Goal: Task Accomplishment & Management: Manage account settings

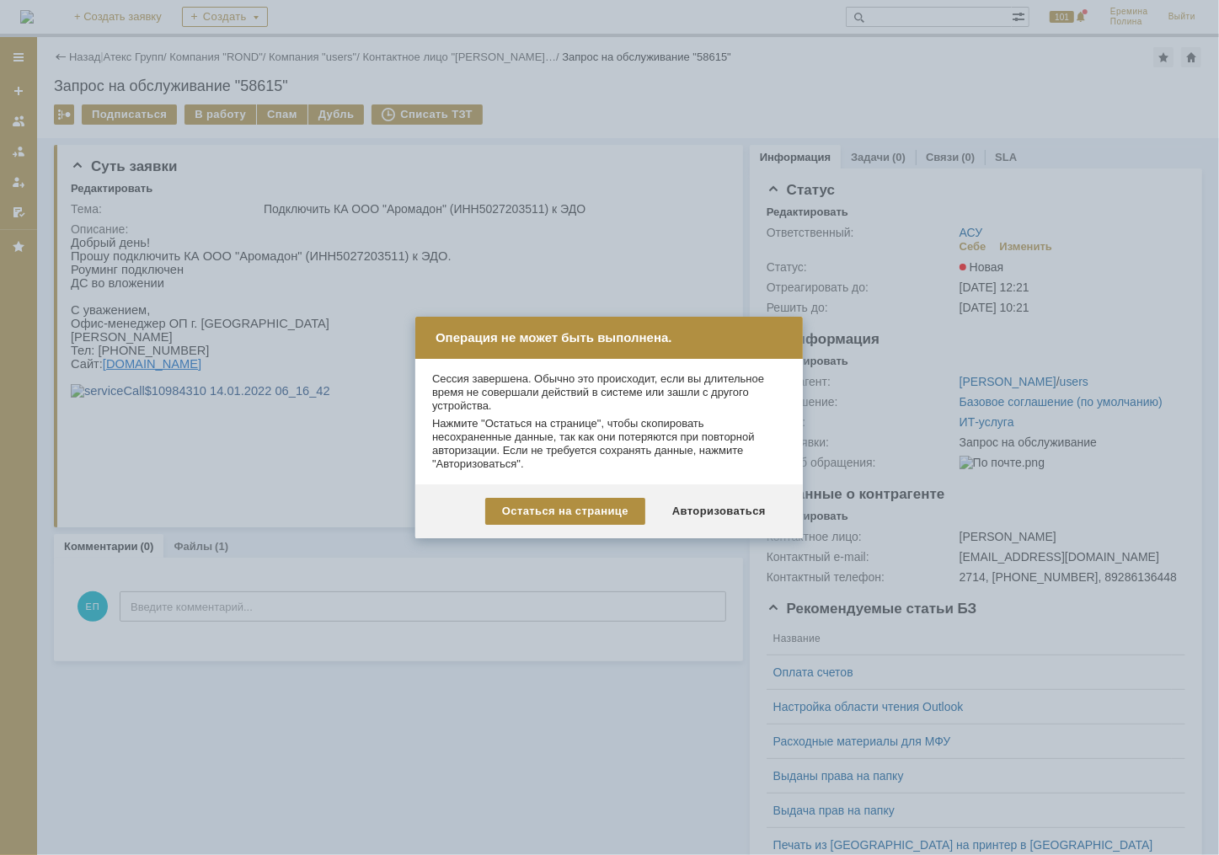
click at [666, 168] on div at bounding box center [609, 427] width 1219 height 855
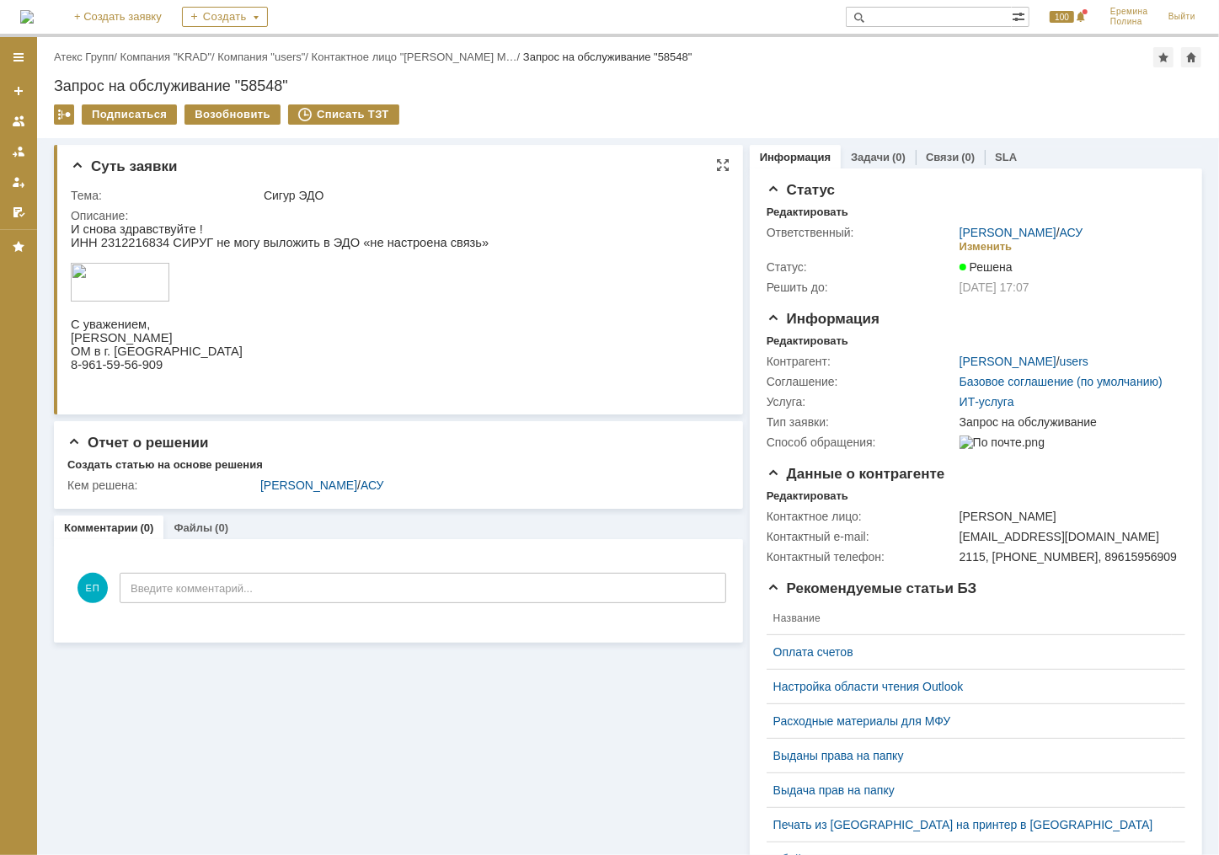
click at [104, 233] on p "И снова здравствуйте !" at bounding box center [279, 228] width 418 height 13
click at [109, 239] on p "ИНН 2312216834 СИРУГ не могу выложить в ЭДО «не настроена связь»" at bounding box center [279, 241] width 418 height 13
copy p "2312216834"
click at [106, 57] on link "Атекс Групп" at bounding box center [84, 57] width 60 height 13
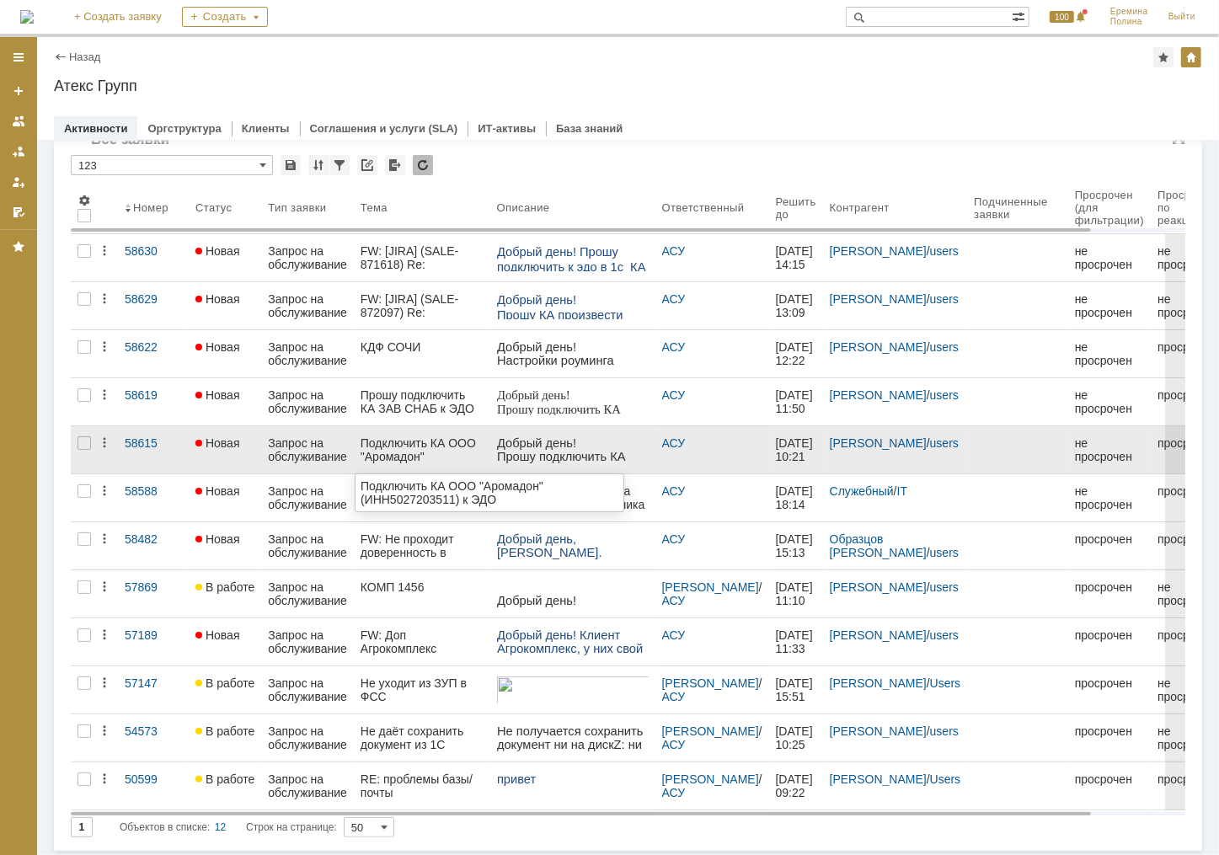
click at [398, 438] on div "Подключить КА ООО "Аромадон" (ИНН5027203511) к ЭДО" at bounding box center [422, 449] width 123 height 27
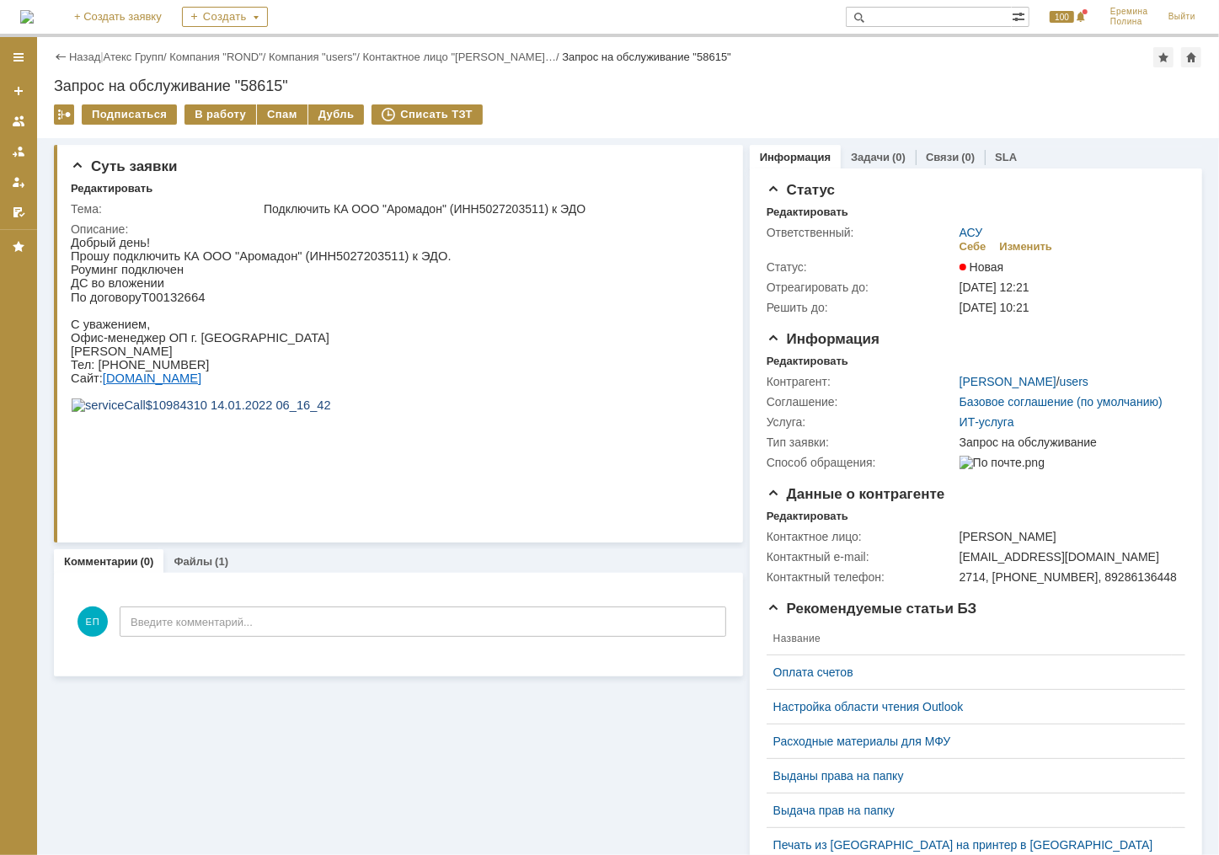
click at [345, 254] on span "Прошу подключить КА ООО "Аромадон" (ИНН5027203511) к ЭДО." at bounding box center [260, 254] width 381 height 13
drag, startPoint x: 345, startPoint y: 254, endPoint x: 328, endPoint y: 258, distance: 18.2
click at [334, 256] on span "Прошу подключить КА ООО "Аромадон" (ИНН5027203511) к ЭДО." at bounding box center [260, 254] width 381 height 13
drag, startPoint x: 311, startPoint y: 255, endPoint x: 374, endPoint y: 255, distance: 63.2
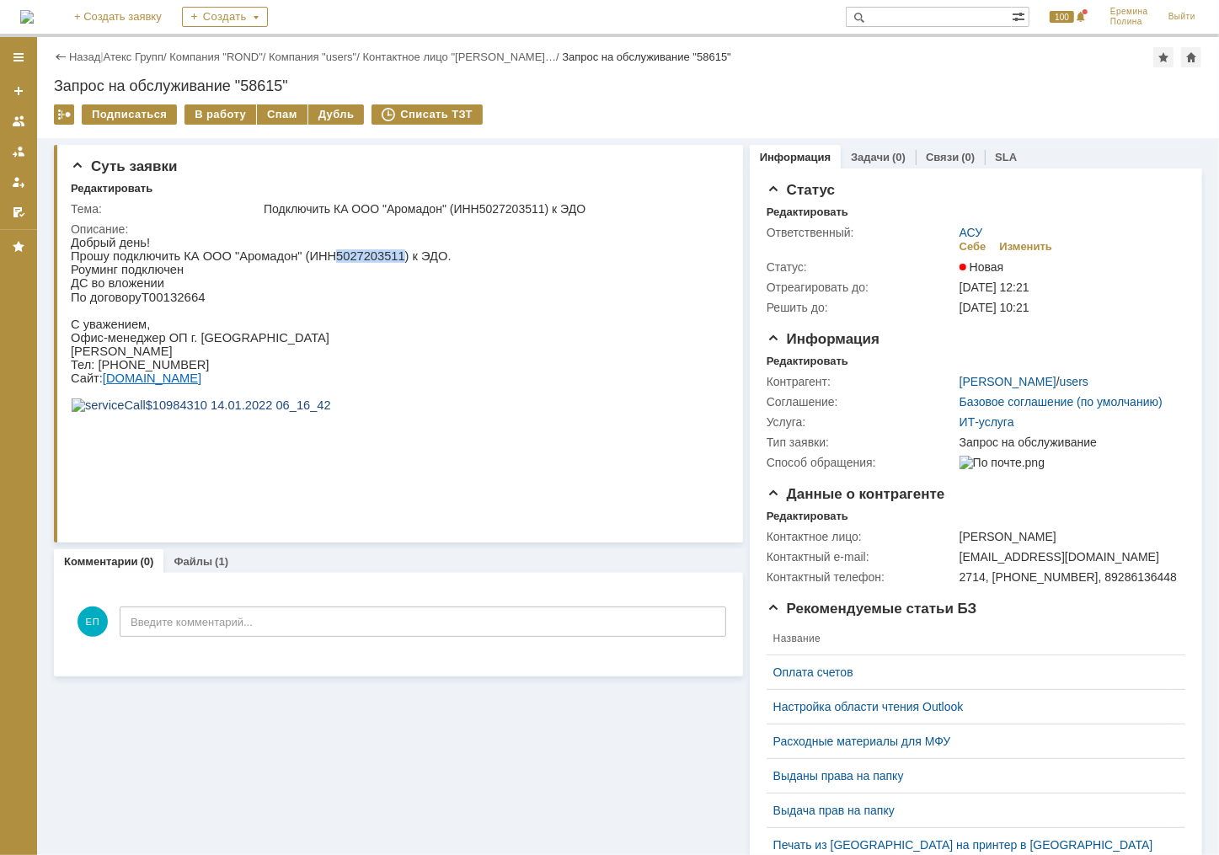
click at [374, 255] on span "Прошу подключить КА ООО "Аромадон" (ИНН5027203511) к ЭДО." at bounding box center [260, 254] width 381 height 13
copy span "5027203511"
click at [219, 104] on div "В работу" at bounding box center [220, 114] width 72 height 20
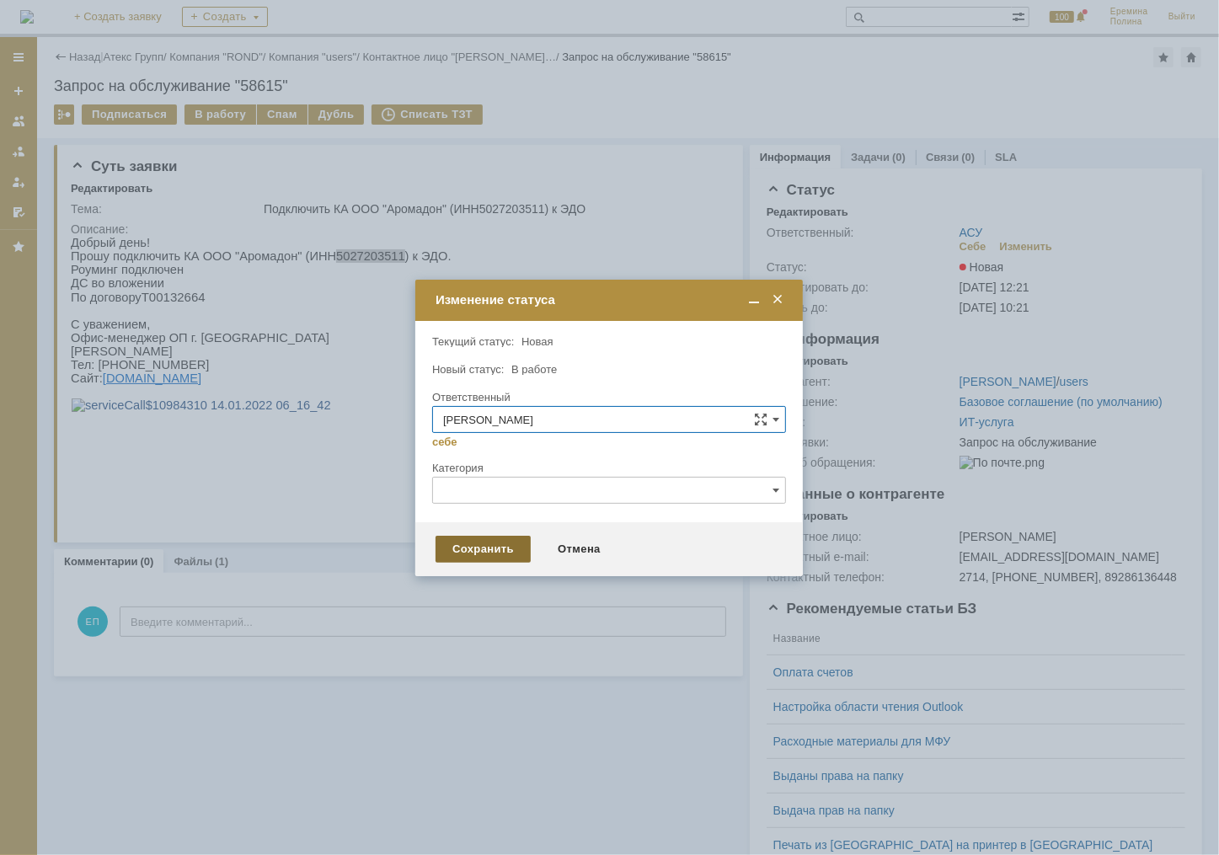
click at [473, 547] on div "Сохранить" at bounding box center [482, 549] width 95 height 27
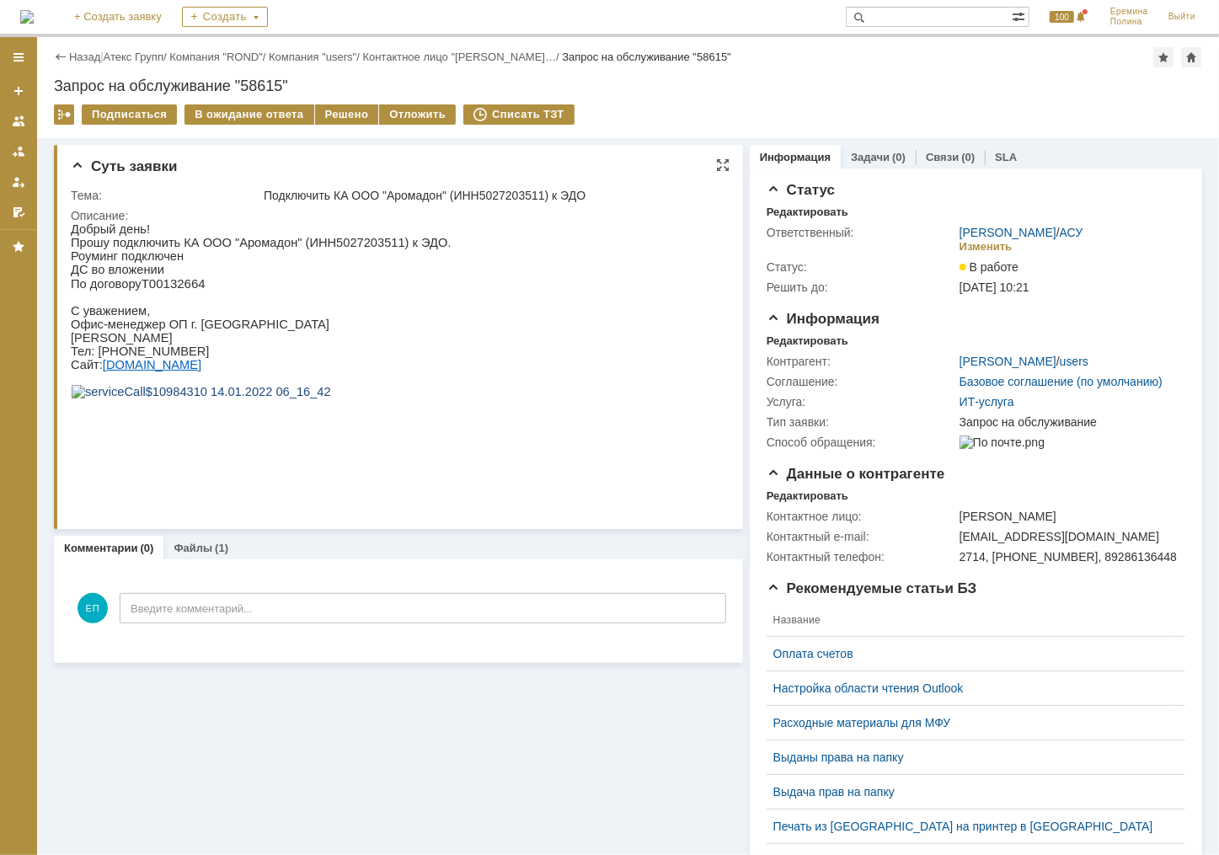
click at [170, 286] on span "Т00132664" at bounding box center [173, 282] width 64 height 14
drag, startPoint x: 382, startPoint y: 195, endPoint x: 440, endPoint y: 195, distance: 57.3
click at [440, 195] on div "Подключить КА ООО "Аромадон" (ИНН5027203511) к ЭДО" at bounding box center [492, 195] width 456 height 13
copy div ""Аромадон"
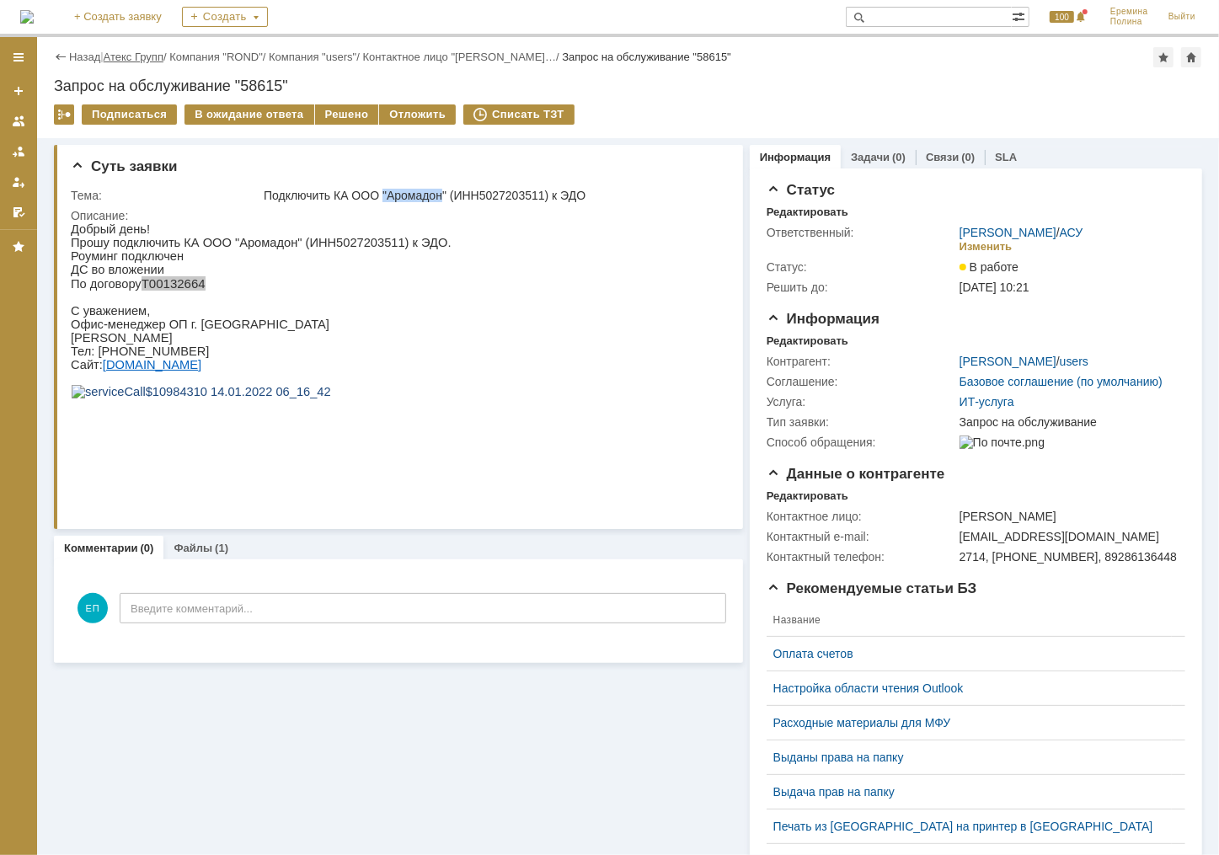
click at [129, 55] on link "Атекс Групп" at bounding box center [134, 57] width 60 height 13
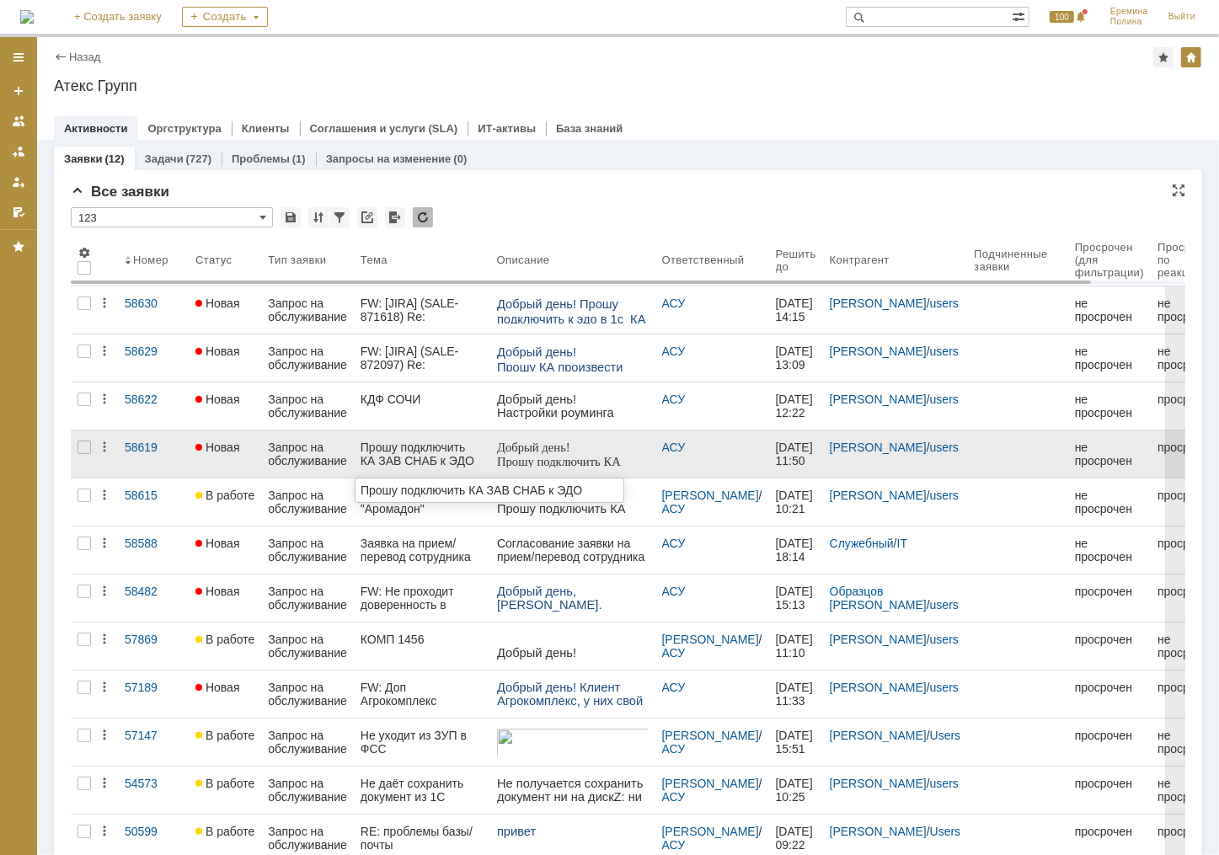
click at [405, 446] on div "Прошу подключить КА ЗАВ СНАБ к ЭДО" at bounding box center [422, 454] width 123 height 27
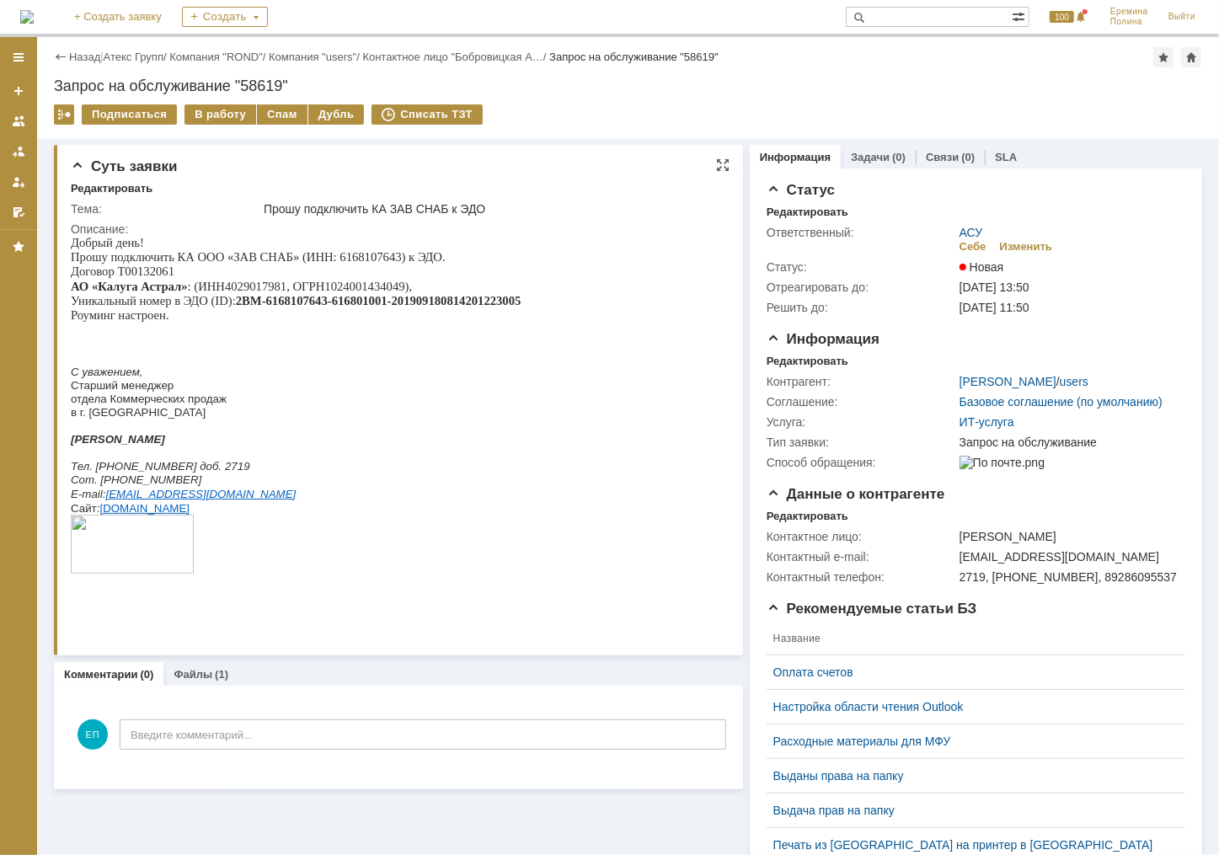
click at [352, 255] on span "Прошу подключить КА ООО «ЗАВ СНАБ» (ИНН: 6168107643) к ЭДО." at bounding box center [257, 255] width 375 height 13
click at [372, 253] on span "Прошу подключить КА ООО «ЗАВ СНАБ» (ИНН: 6168107643) к ЭДО." at bounding box center [257, 255] width 375 height 13
copy span "6168107643"
drag, startPoint x: 238, startPoint y: 301, endPoint x: 522, endPoint y: 304, distance: 283.9
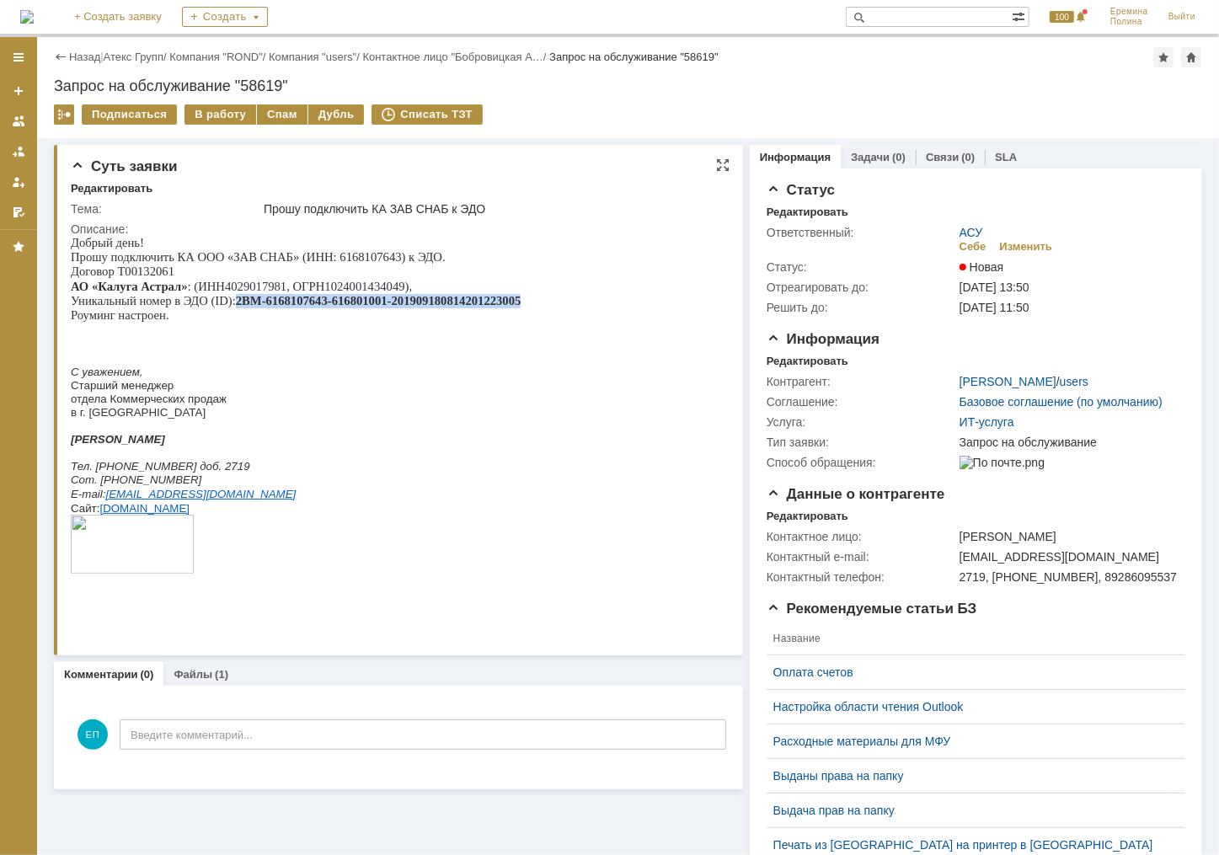
click at [521, 304] on b "2BM-6168107643-616801001-201909180814201223005" at bounding box center [378, 299] width 286 height 13
copy b "2BM-6168107643-616801001-201909180814201223005"
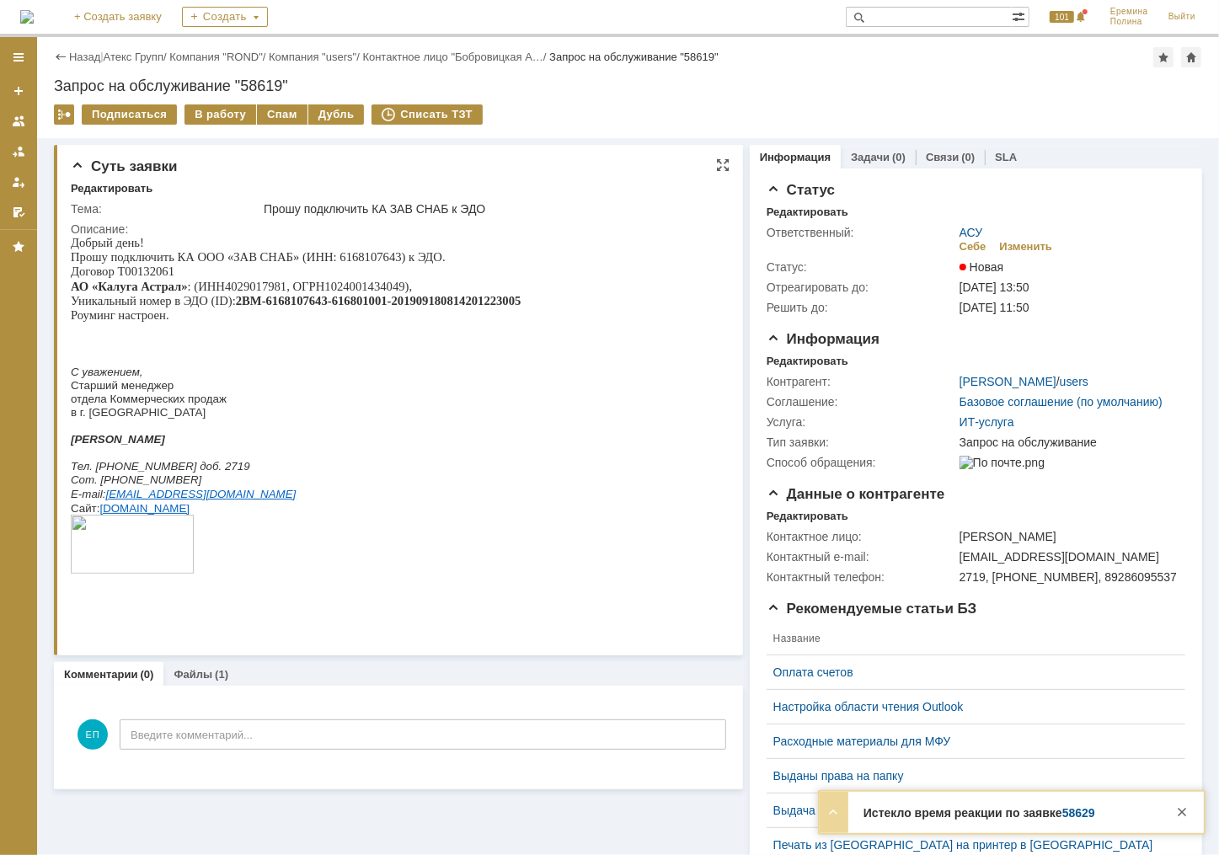
click at [325, 254] on span "Прошу подключить КА ООО «ЗАВ СНАБ» (ИНН: 6168107643) к ЭДО." at bounding box center [257, 255] width 375 height 13
click at [348, 261] on span "Прошу подключить КА ООО «ЗАВ СНАБ» (ИНН: 6168107643) к ЭДО." at bounding box center [257, 255] width 375 height 13
copy span "6168107643"
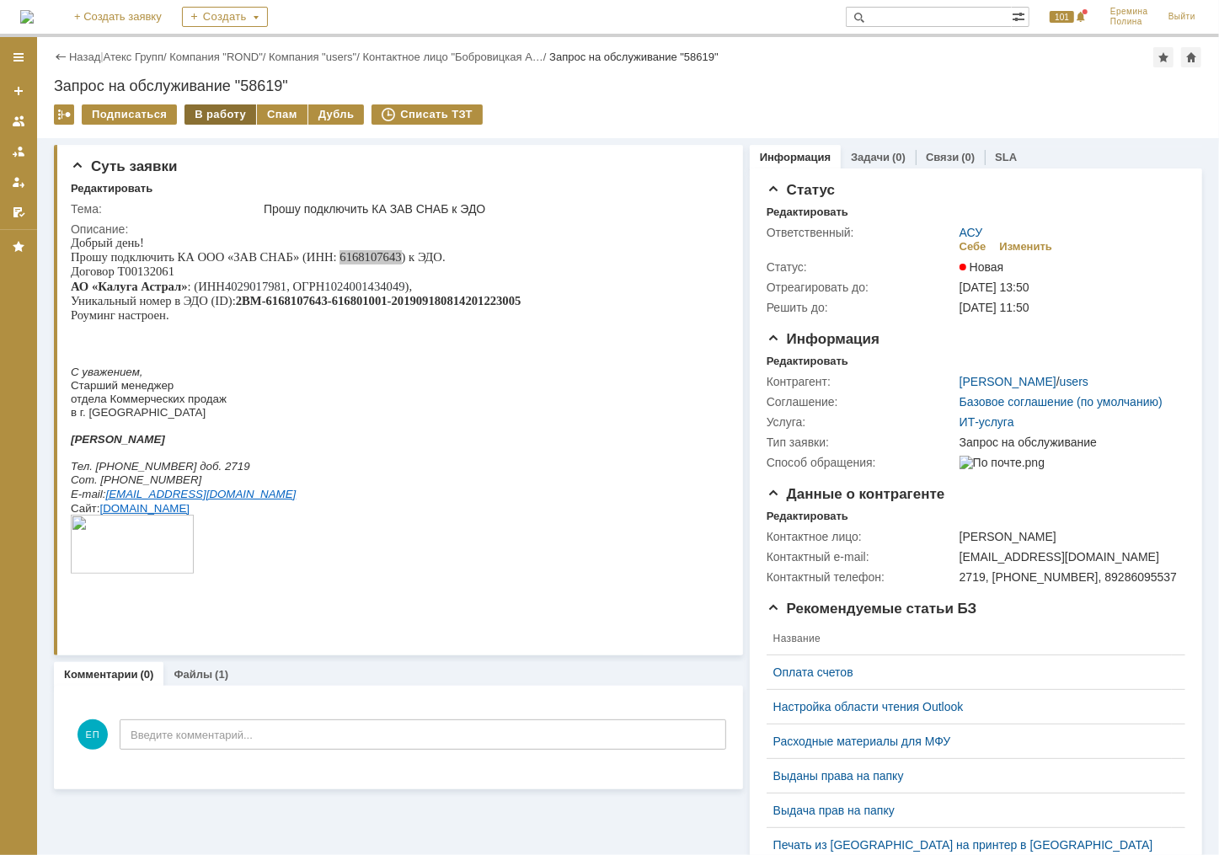
click at [224, 111] on div "В работу" at bounding box center [220, 114] width 72 height 20
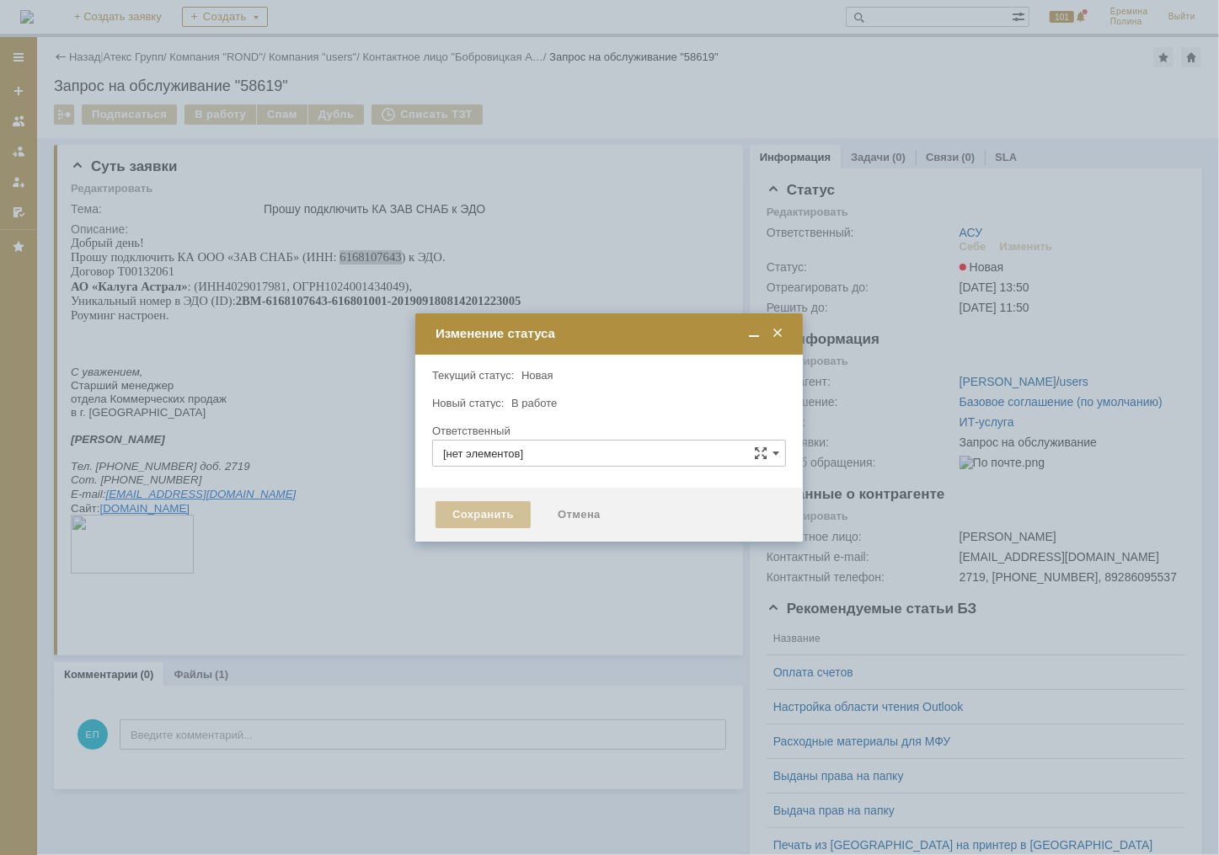
type input "АСУ"
type input "[PERSON_NAME]"
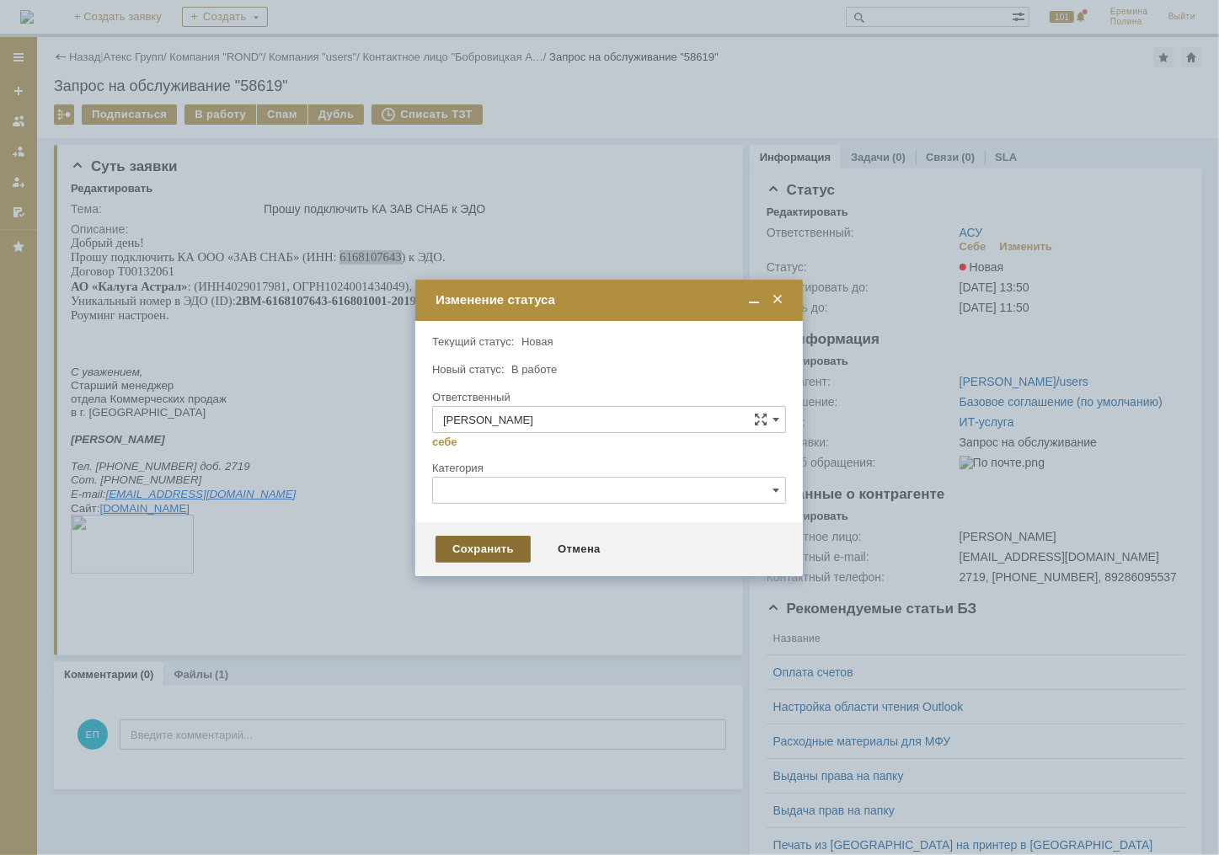
click at [470, 539] on div "Сохранить" at bounding box center [482, 549] width 95 height 27
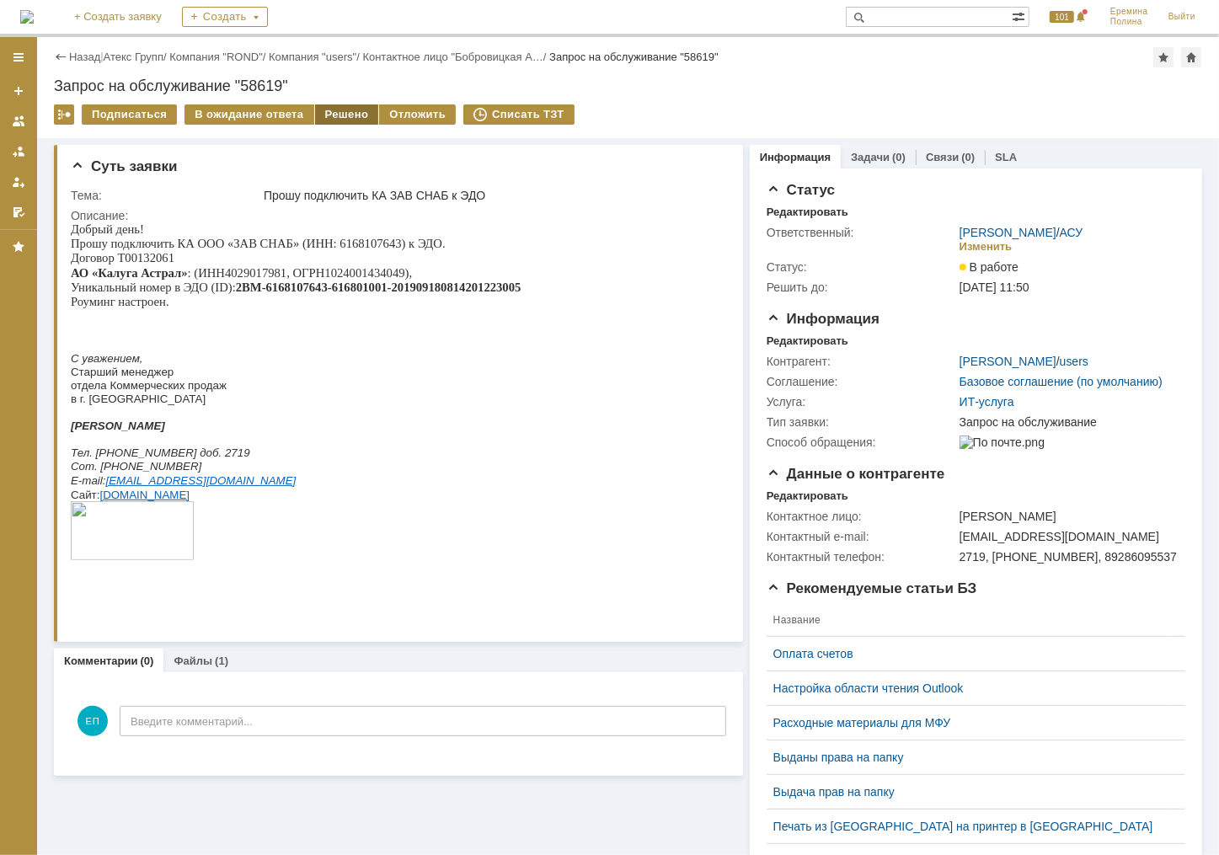
click at [331, 114] on div "Решено" at bounding box center [347, 114] width 64 height 20
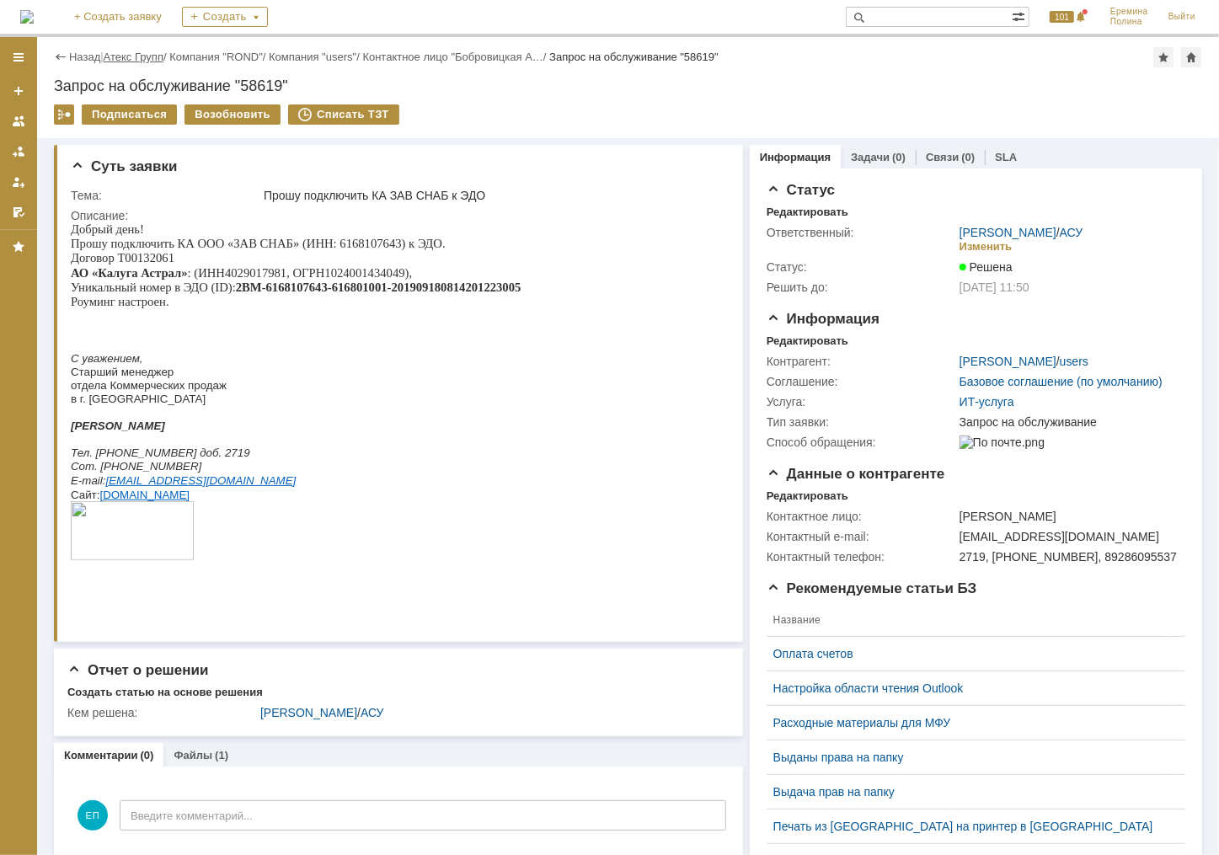
click at [145, 62] on link "Атекс Групп" at bounding box center [134, 57] width 60 height 13
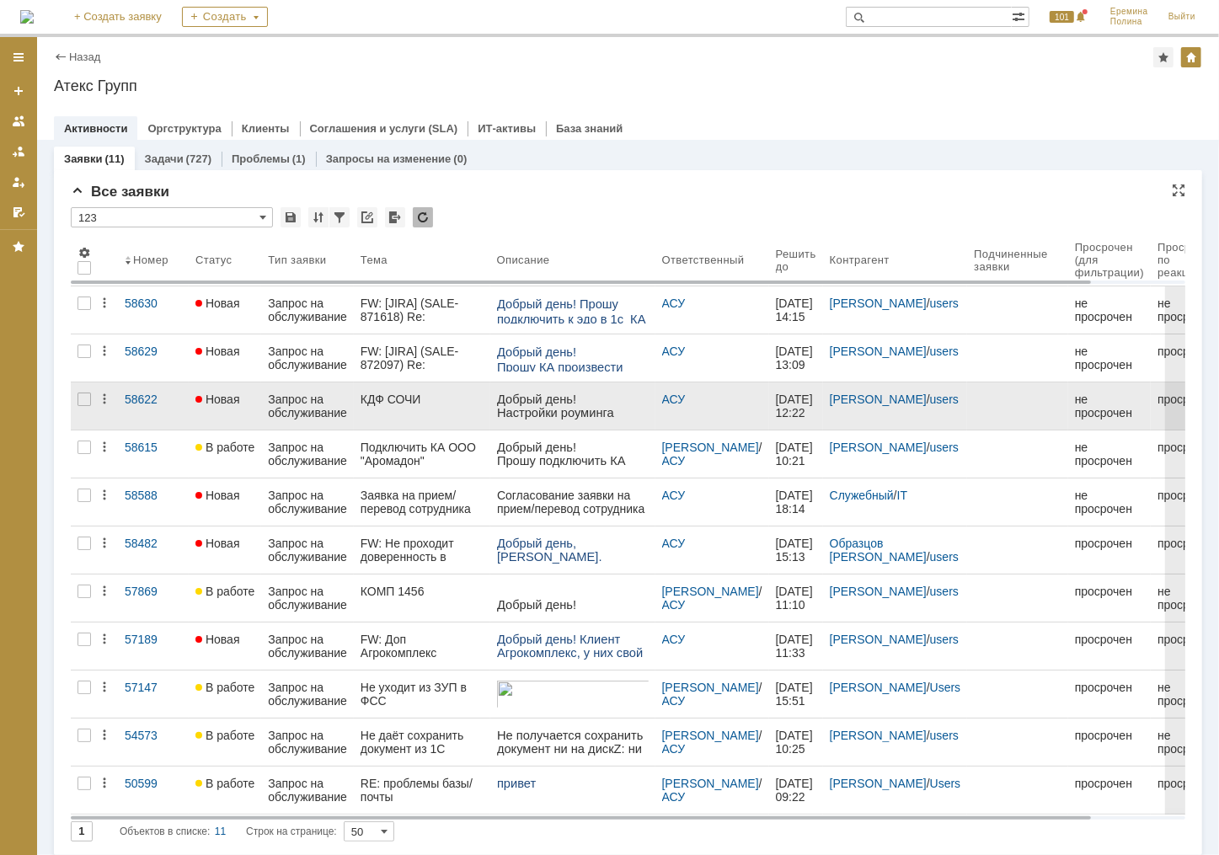
click at [403, 400] on div "КДФ СОЧИ" at bounding box center [422, 399] width 123 height 13
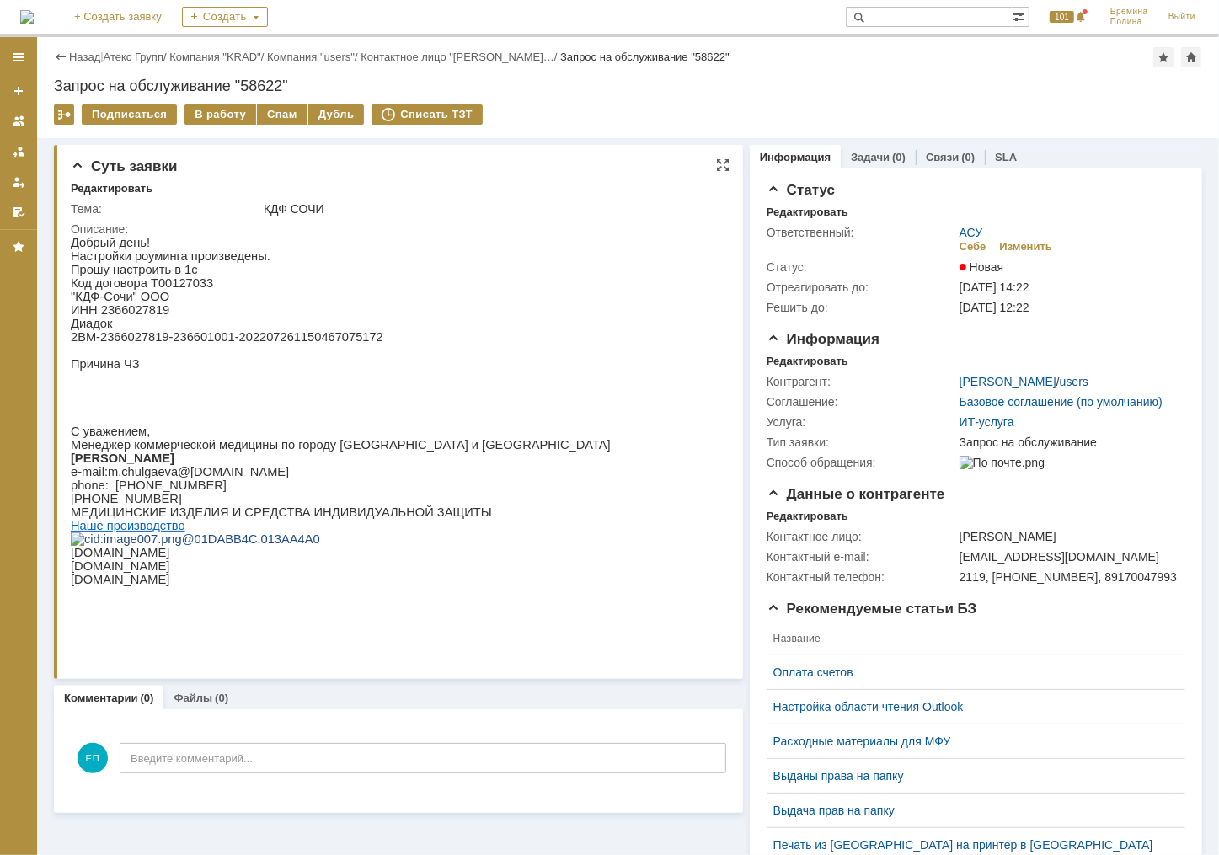
click at [128, 314] on p "ИНН 2366027819" at bounding box center [340, 308] width 540 height 13
copy p "2366027819"
click at [241, 111] on div "В работу" at bounding box center [220, 114] width 72 height 20
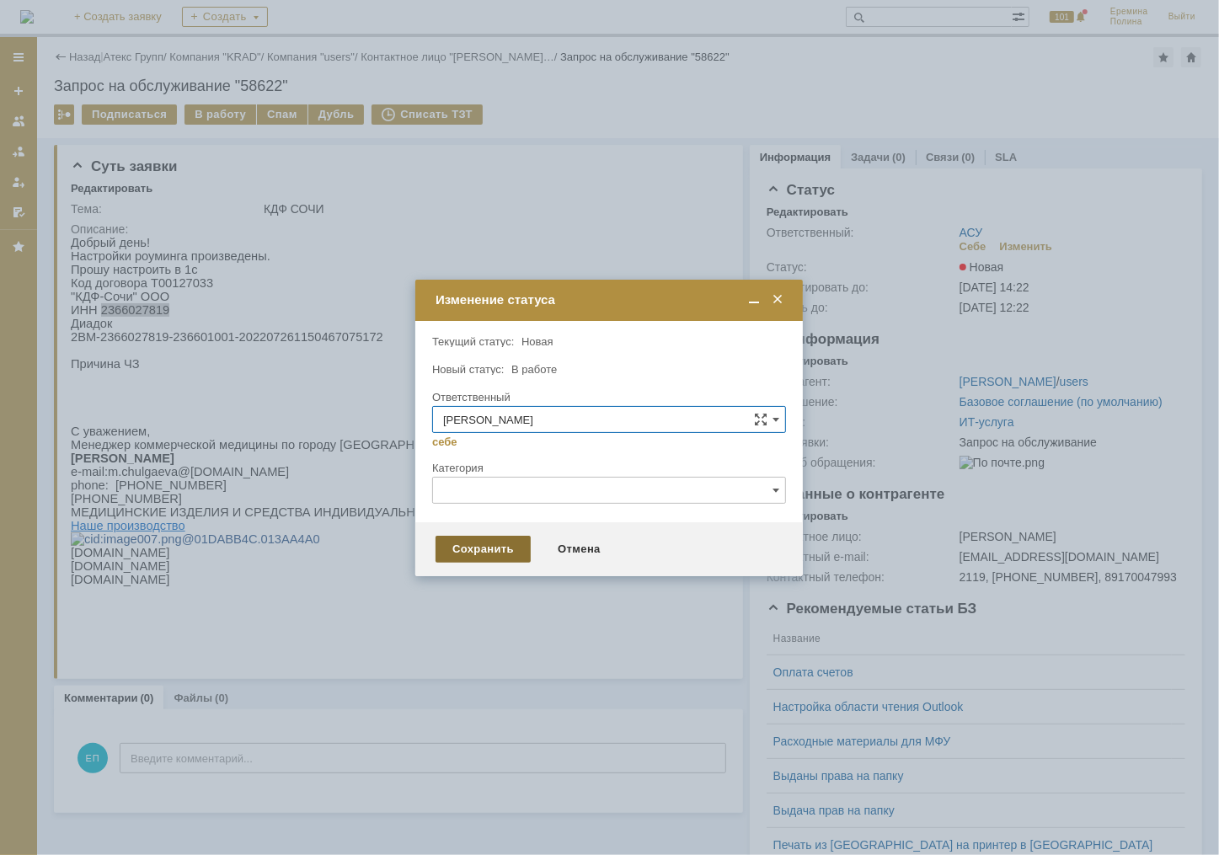
click at [489, 548] on div "Сохранить" at bounding box center [482, 549] width 95 height 27
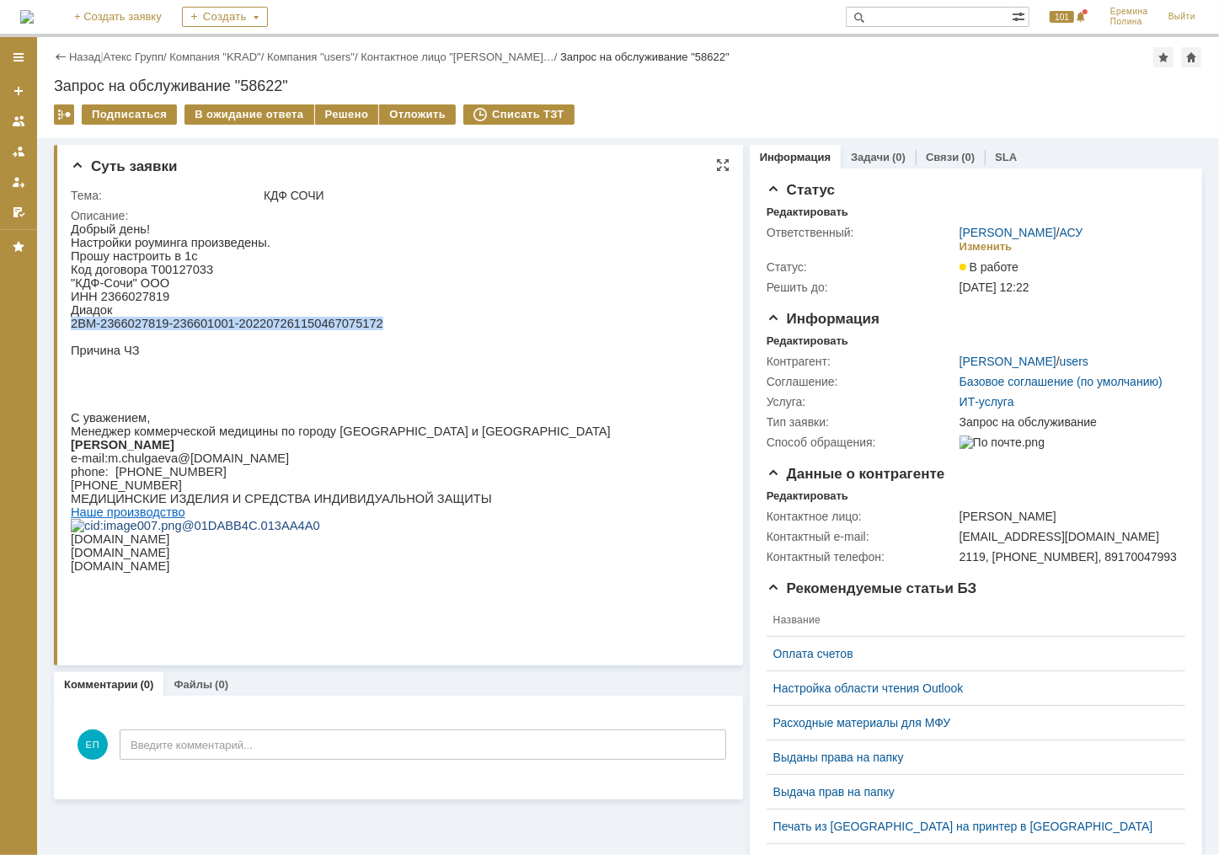
drag, startPoint x: 72, startPoint y: 331, endPoint x: 355, endPoint y: 334, distance: 283.0
click at [355, 329] on p "2BM-2366027819-236601001-202207261150467075172" at bounding box center [340, 322] width 540 height 13
copy p "2BM-2366027819-236601001-202207261150467075172"
click at [315, 120] on div "Решено" at bounding box center [347, 114] width 64 height 20
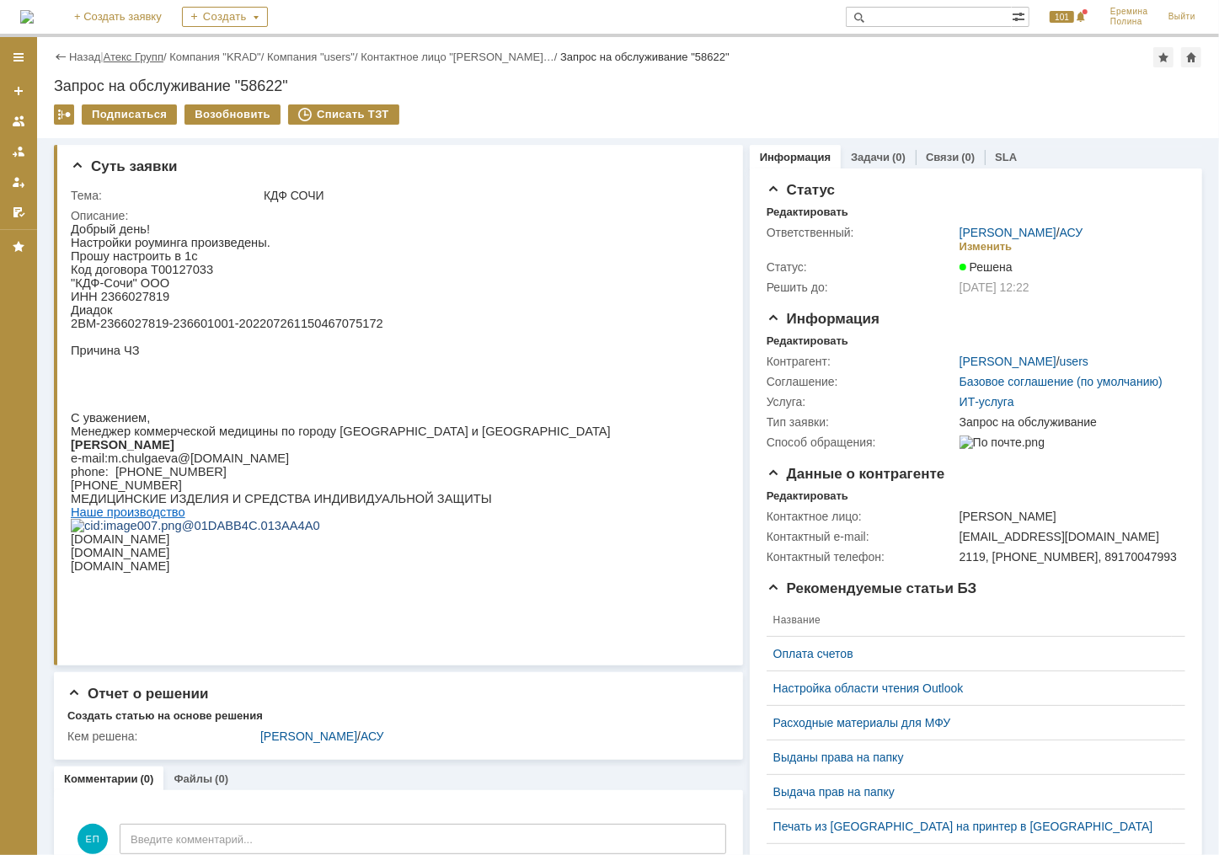
click at [136, 53] on link "Атекс Групп" at bounding box center [134, 57] width 60 height 13
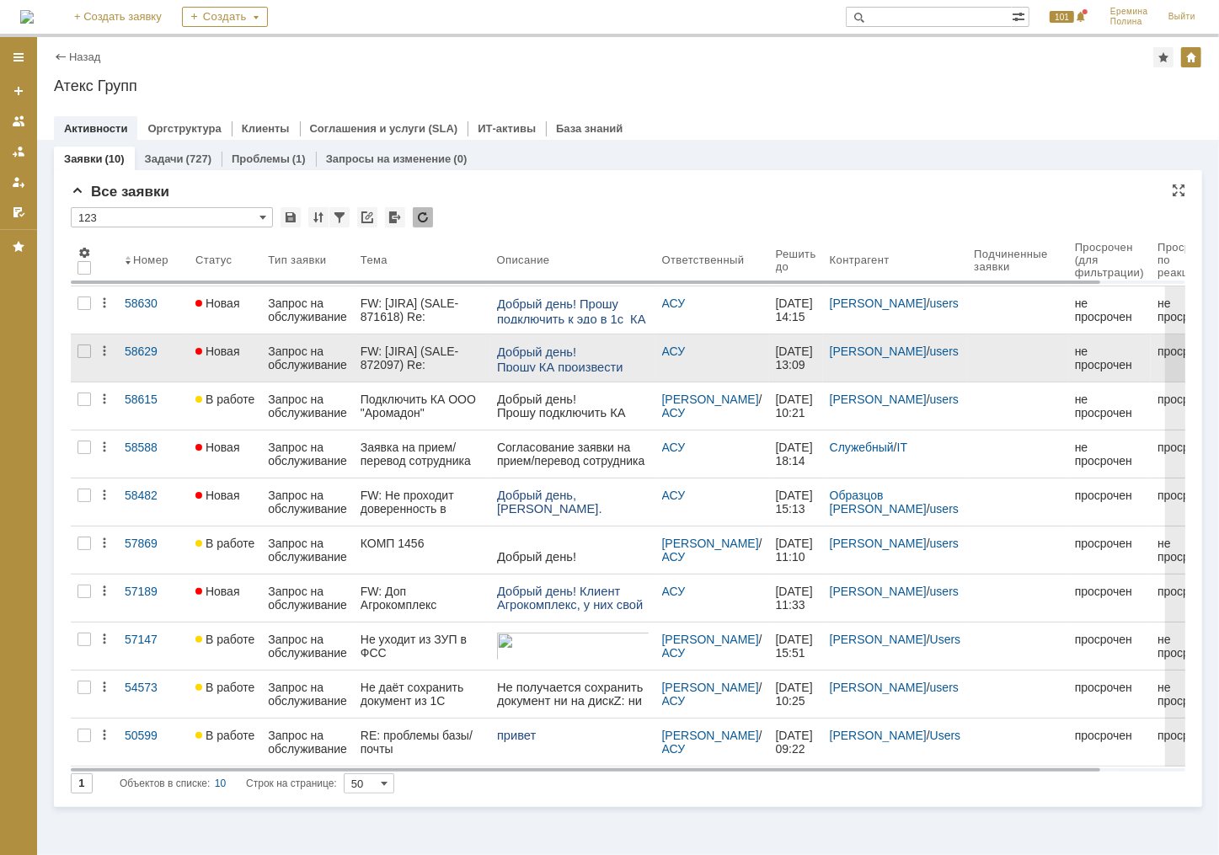
click at [295, 345] on div "Запрос на обслуживание" at bounding box center [307, 358] width 79 height 27
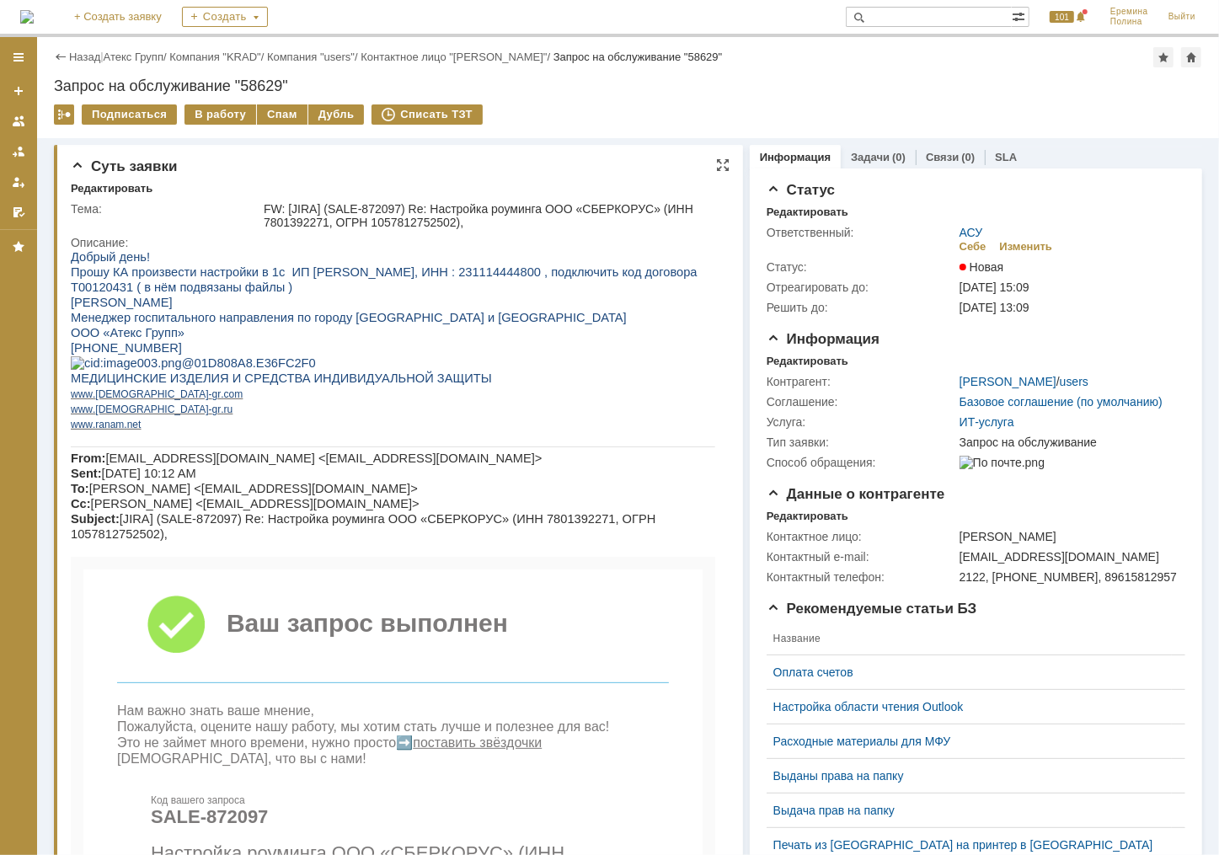
click at [445, 274] on span "Прошу КА произвести настройки в 1с ИП Искандарова С. А., ИНН : 231114444800 , п…" at bounding box center [383, 278] width 627 height 29
copy span "231114444800"
click at [131, 229] on td "Тема:" at bounding box center [166, 216] width 190 height 34
click at [517, 355] on p "+7 (961) 581-29-57" at bounding box center [392, 346] width 644 height 15
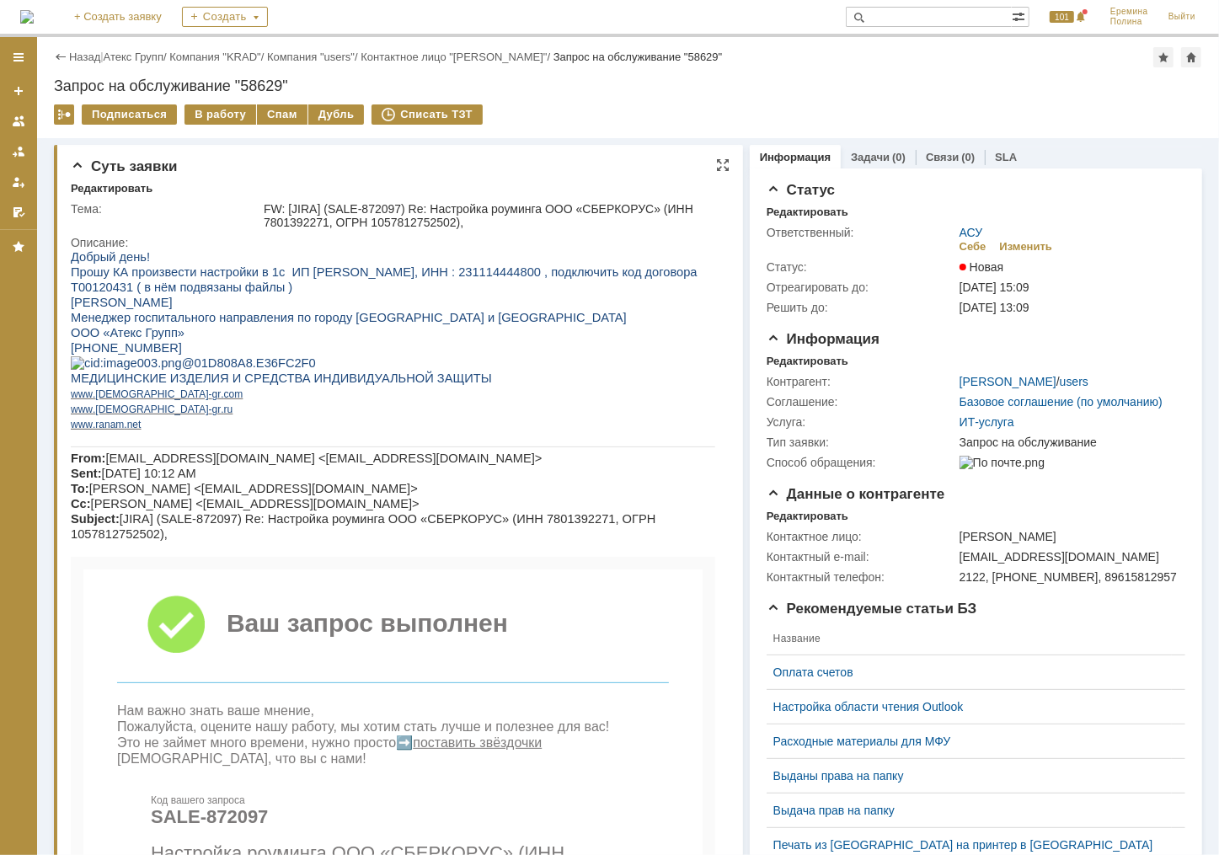
click at [499, 319] on span "Менеджер госпитального направления по городу Краснодар и Краснодарскому краю" at bounding box center [348, 316] width 556 height 13
click at [469, 274] on span "Прошу КА произвести настройки в 1с ИП Искандарова С. А., ИНН : 231114444800 , п…" at bounding box center [383, 278] width 627 height 29
copy span "231114444800"
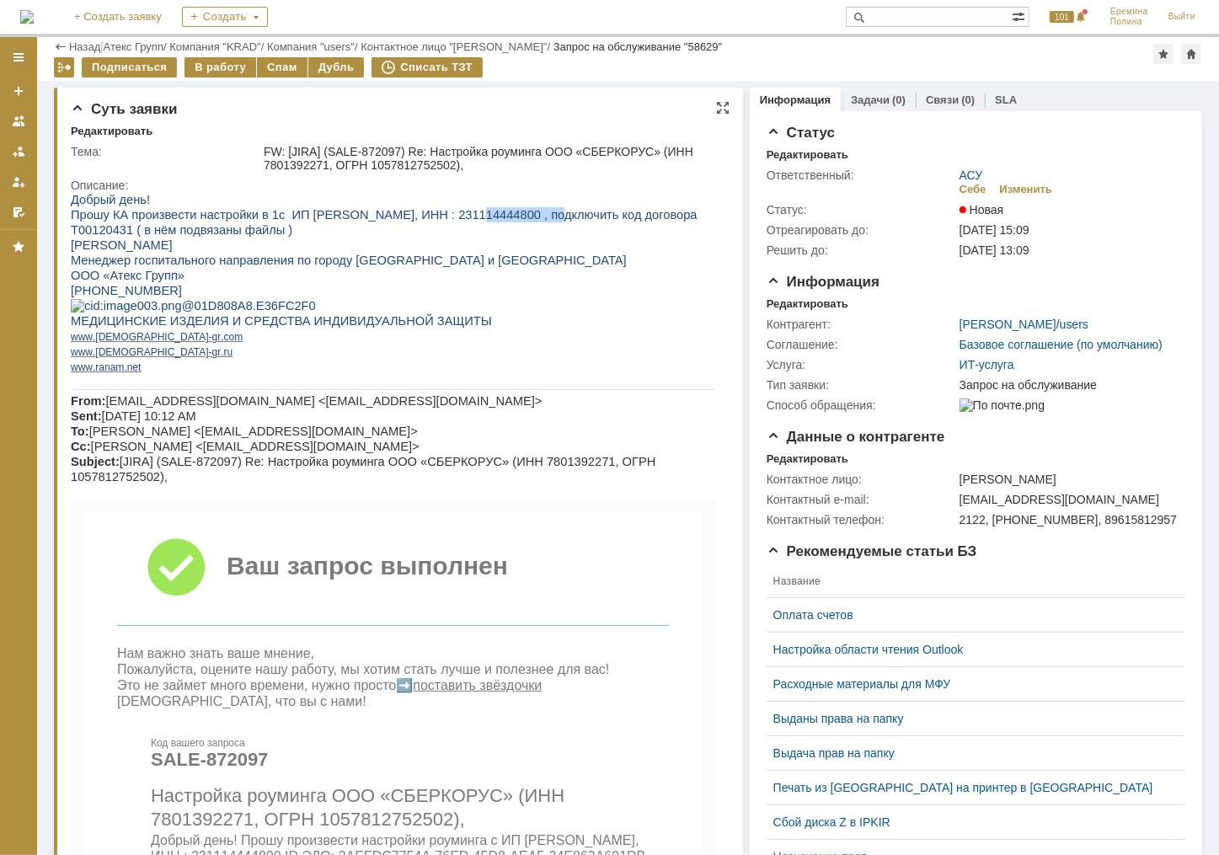
scroll to position [510, 0]
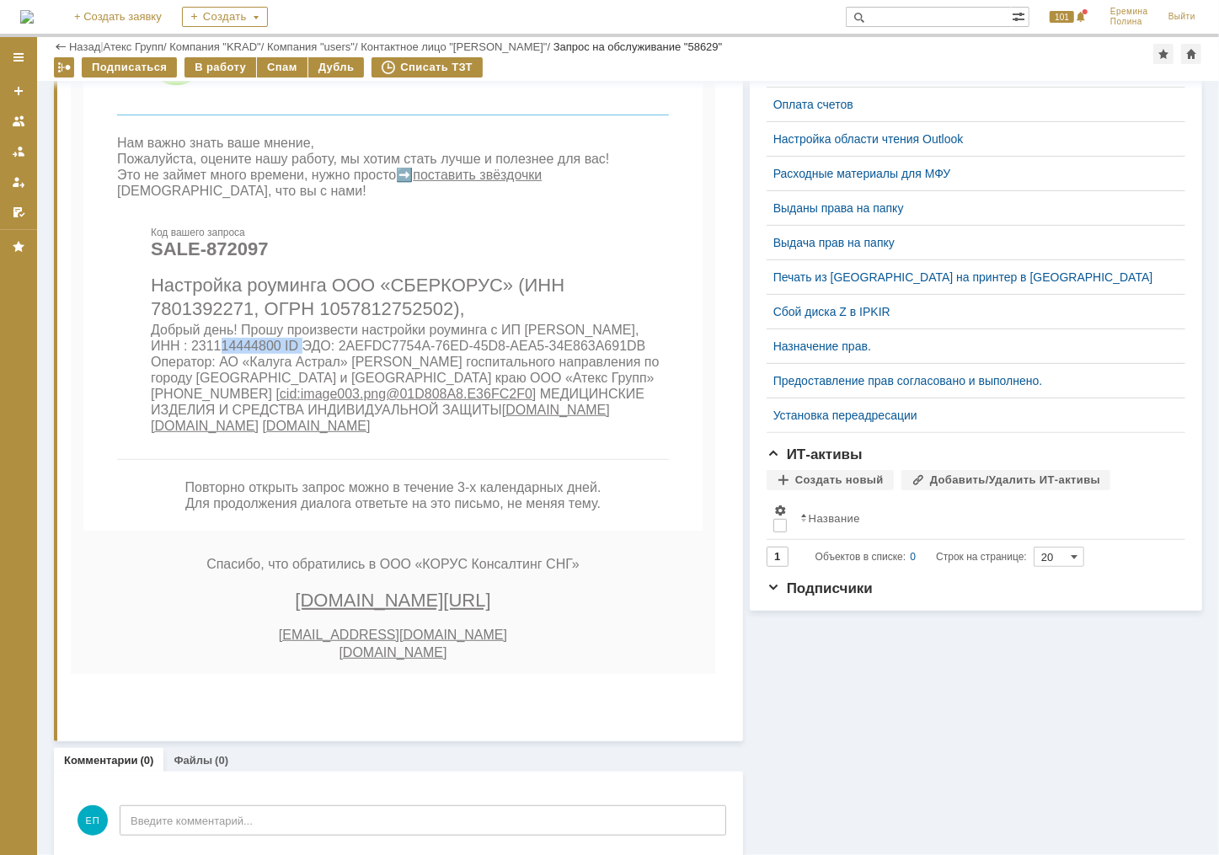
drag, startPoint x: 190, startPoint y: 376, endPoint x: 276, endPoint y: 374, distance: 85.9
click at [276, 374] on span "Добрый день! Прошу произвести настройки роуминга с ИП Искандарова С. А., ИНН : …" at bounding box center [404, 378] width 509 height 110
copy span "231114444800"
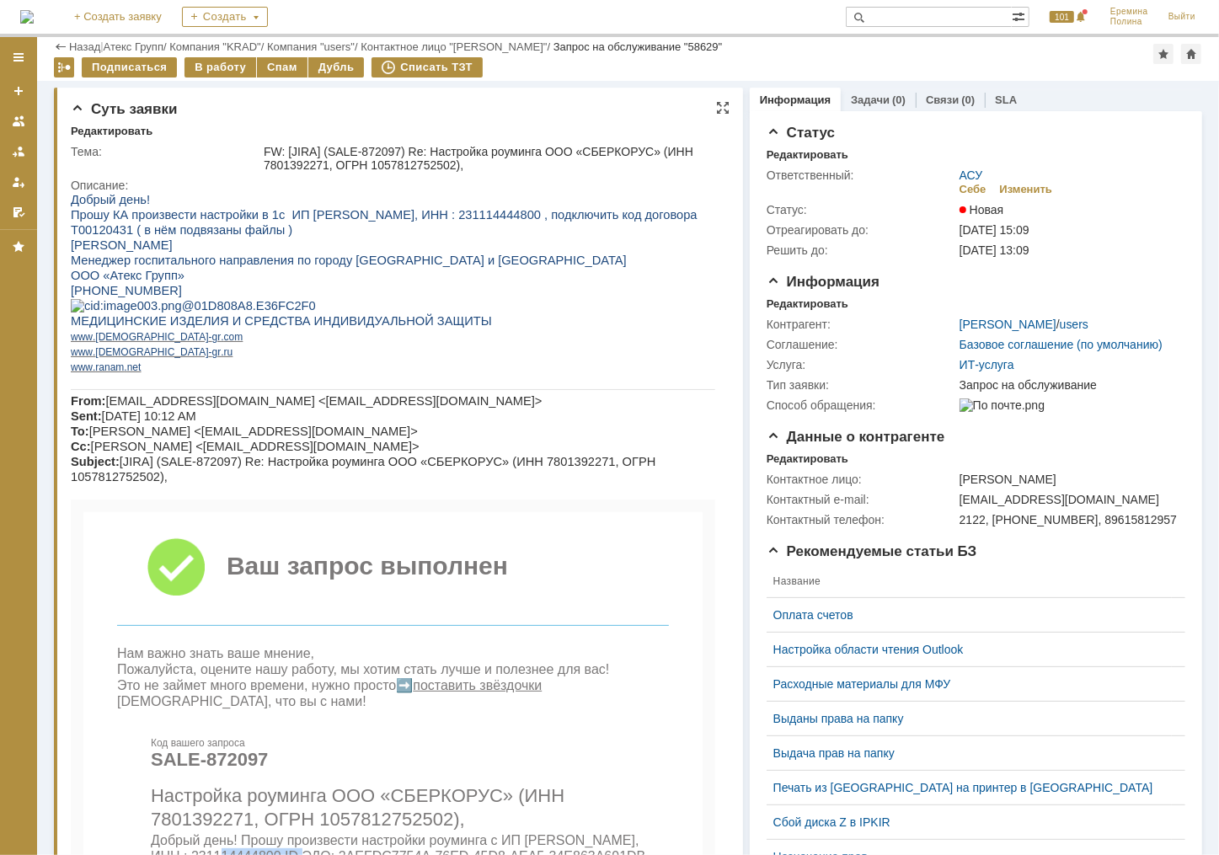
scroll to position [382, 0]
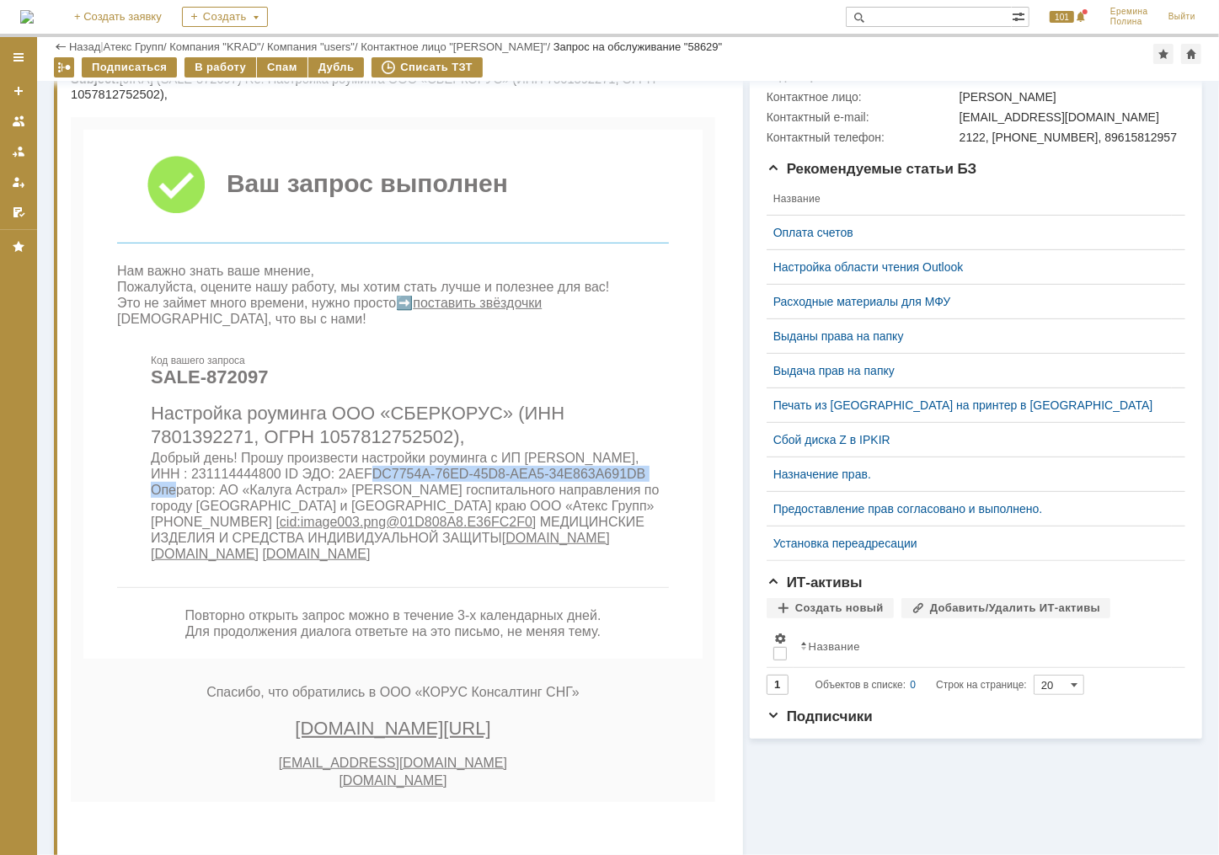
drag, startPoint x: 337, startPoint y: 502, endPoint x: 639, endPoint y: 505, distance: 302.4
click at [639, 505] on span "Добрый день! Прошу произвести настройки роуминга с ИП Искандарова С. А., ИНН : …" at bounding box center [404, 506] width 509 height 110
click at [216, 65] on div "В работу" at bounding box center [220, 67] width 72 height 20
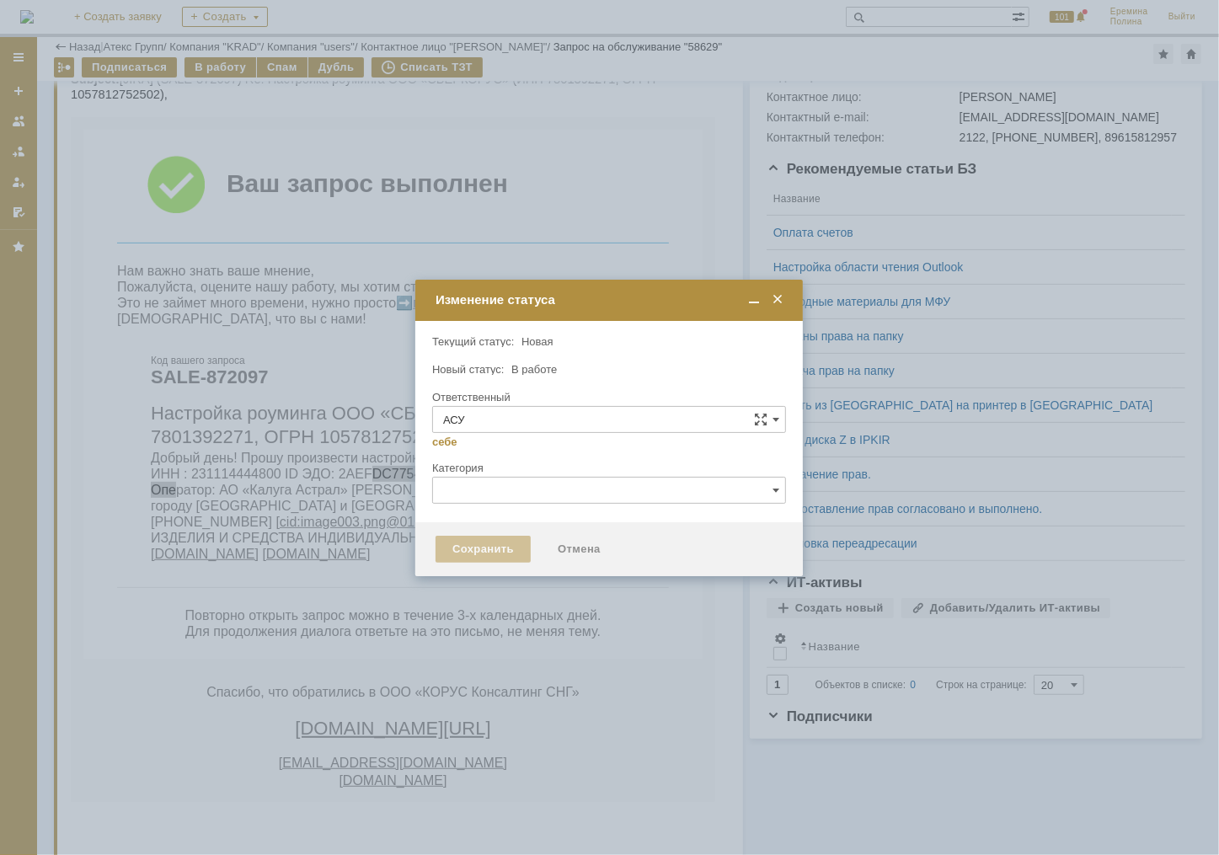
type input "[PERSON_NAME]"
click at [473, 549] on div "Сохранить" at bounding box center [482, 549] width 95 height 27
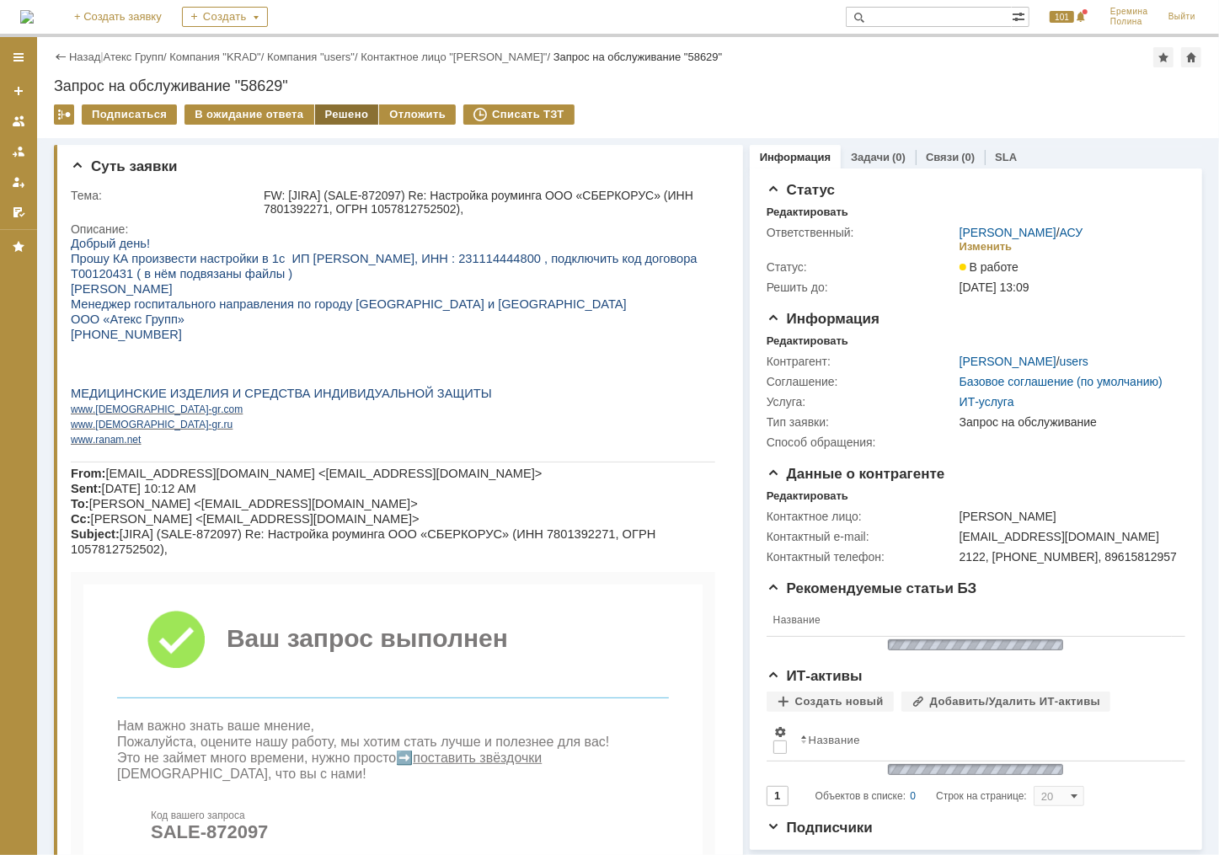
scroll to position [0, 0]
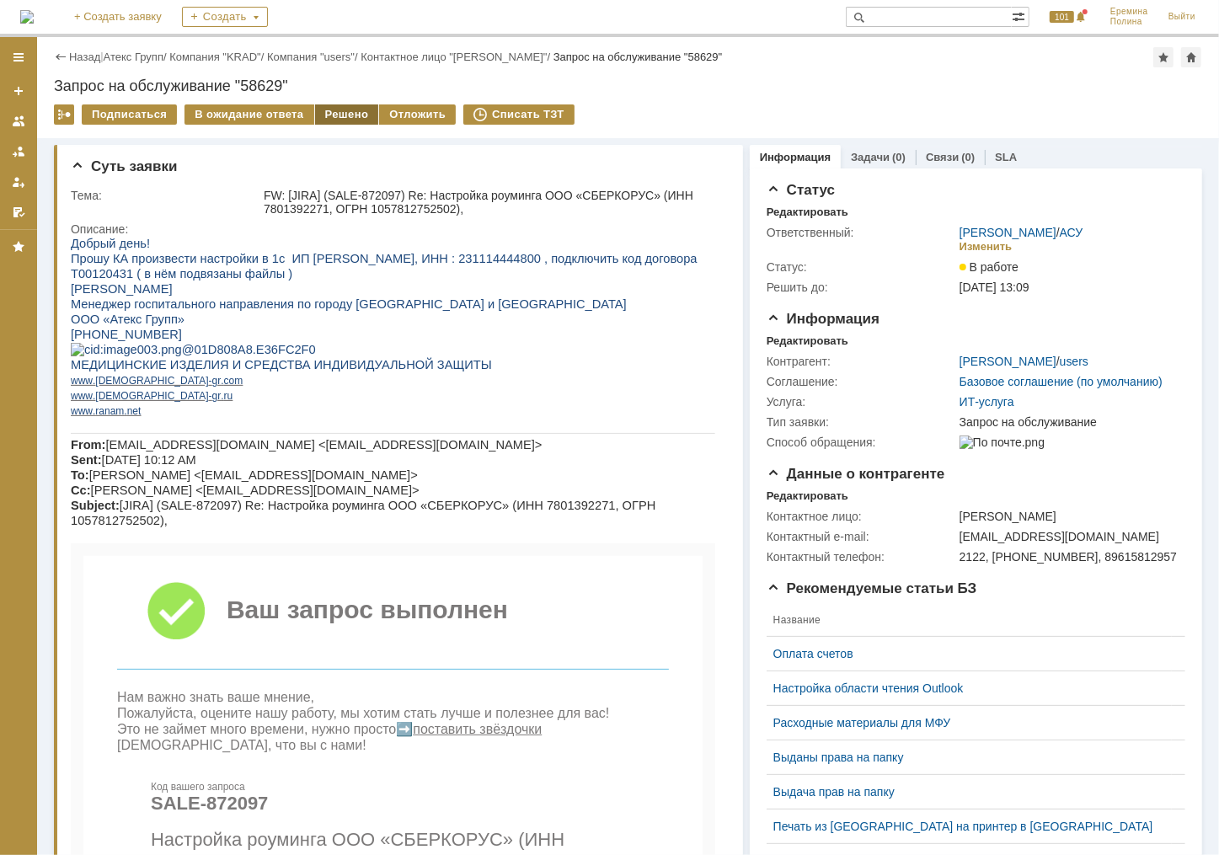
click at [341, 106] on div "Решено" at bounding box center [347, 114] width 64 height 20
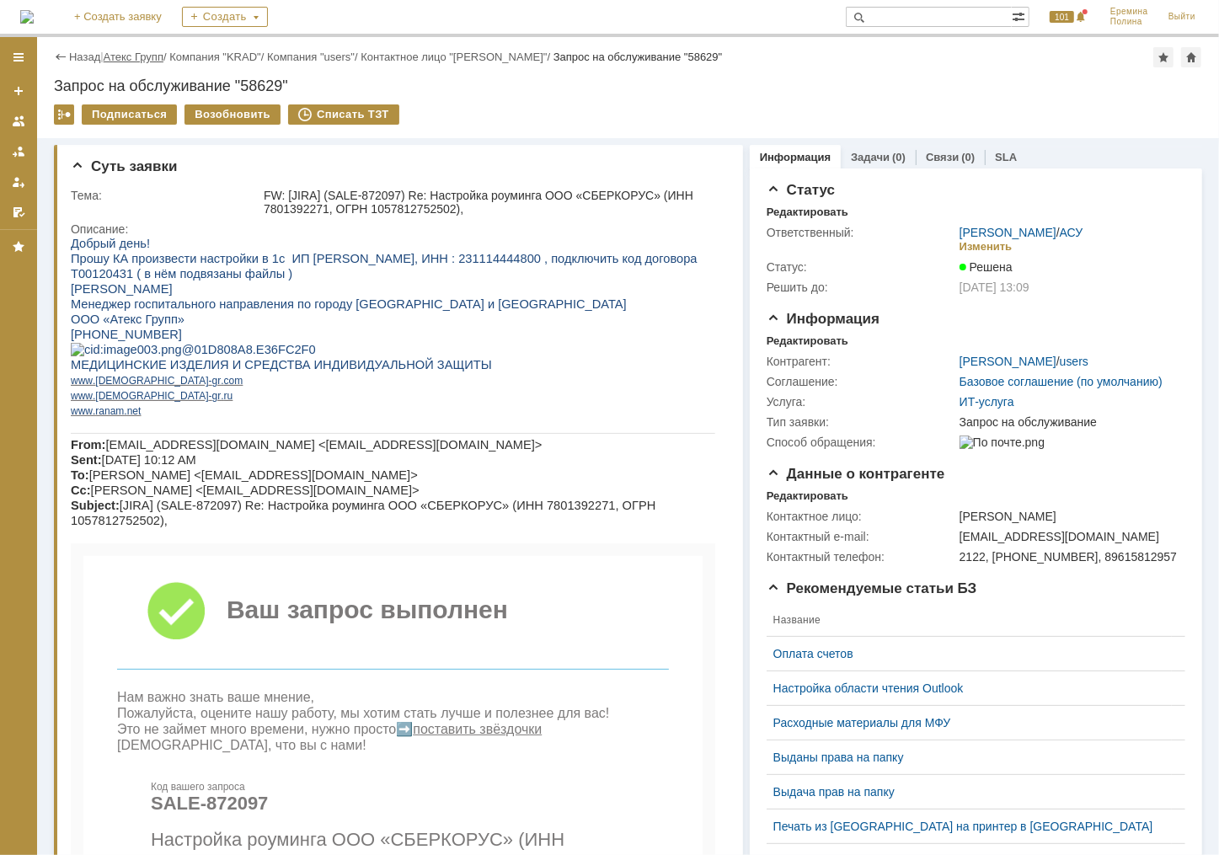
click at [133, 58] on link "Атекс Групп" at bounding box center [134, 57] width 60 height 13
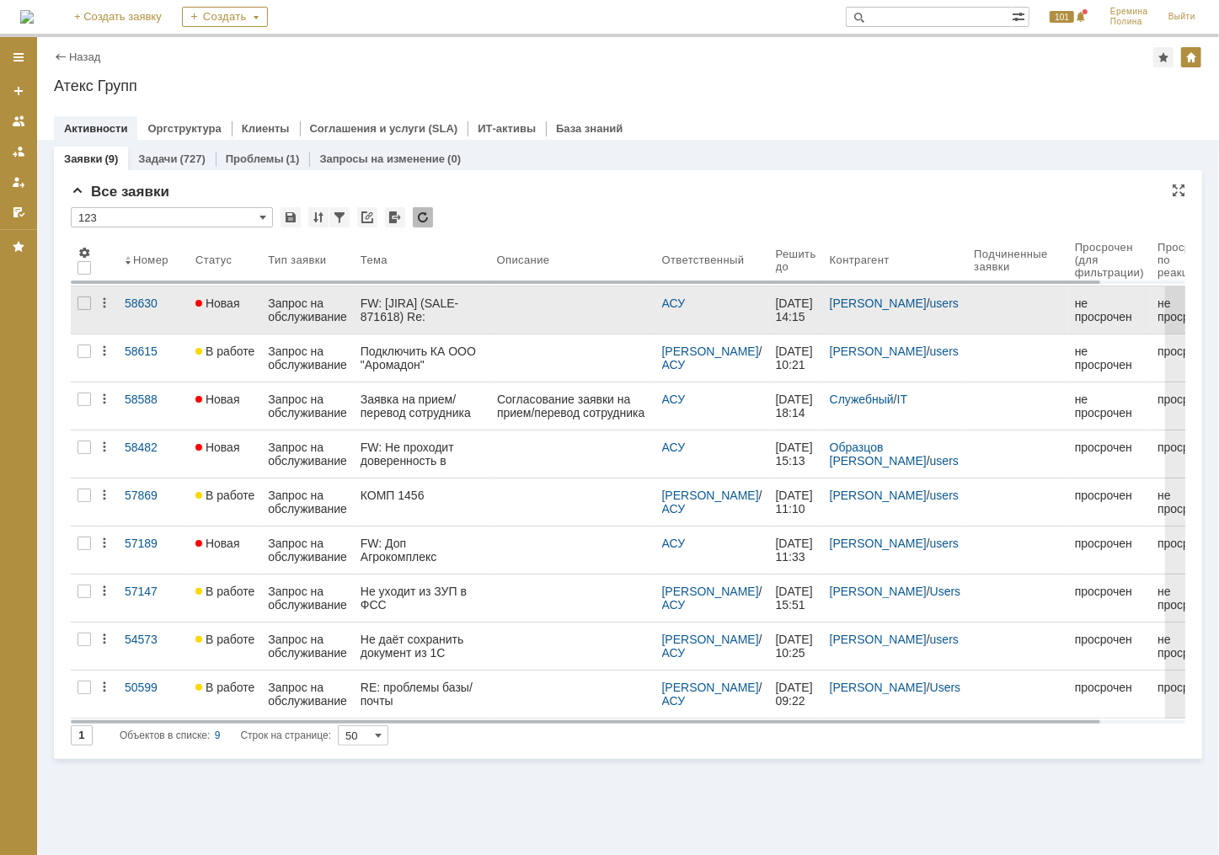
click at [405, 305] on div "FW: [JIRA] (SALE-871618) Re: настройки роуминга" at bounding box center [422, 309] width 123 height 27
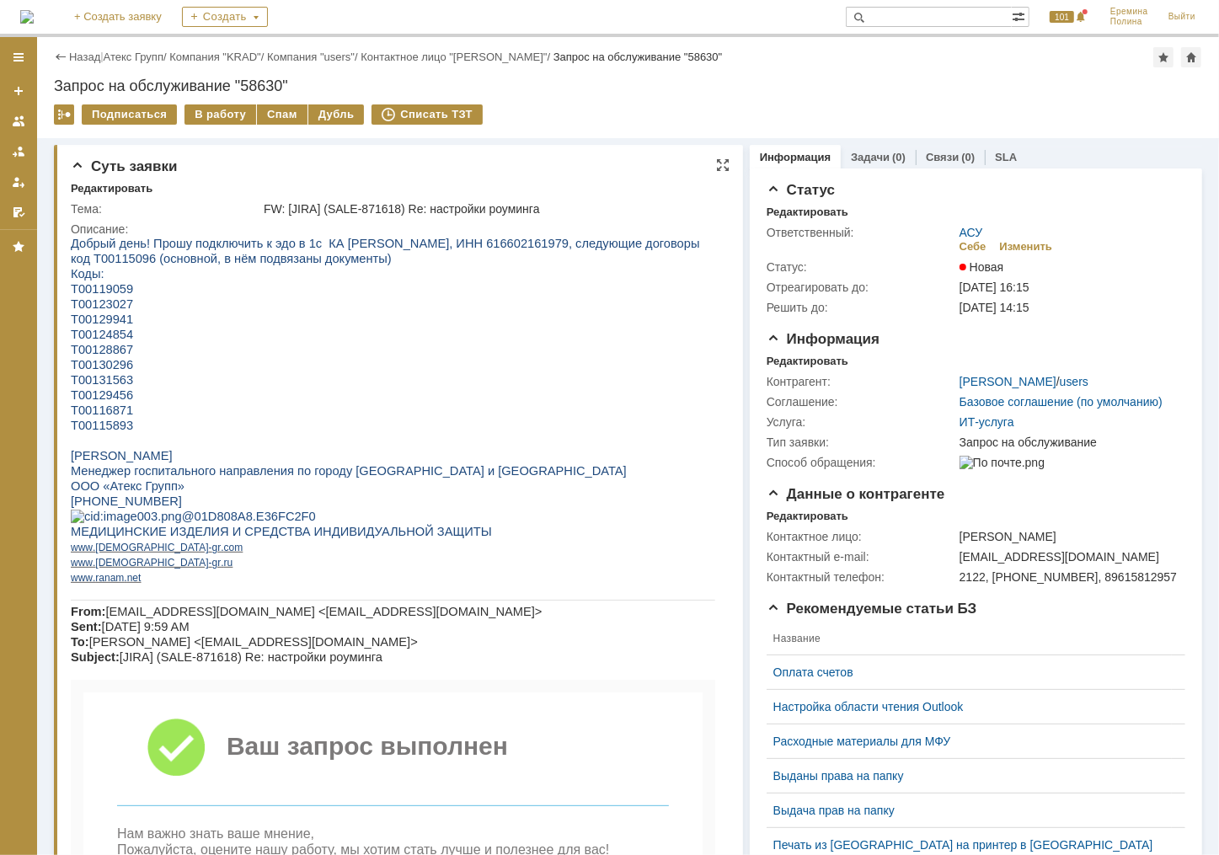
click at [558, 242] on span "Добрый день! Прошу подключить к эдо в 1с КА Кравченко Ольга Владимировна ИП, ИН…" at bounding box center [384, 250] width 629 height 29
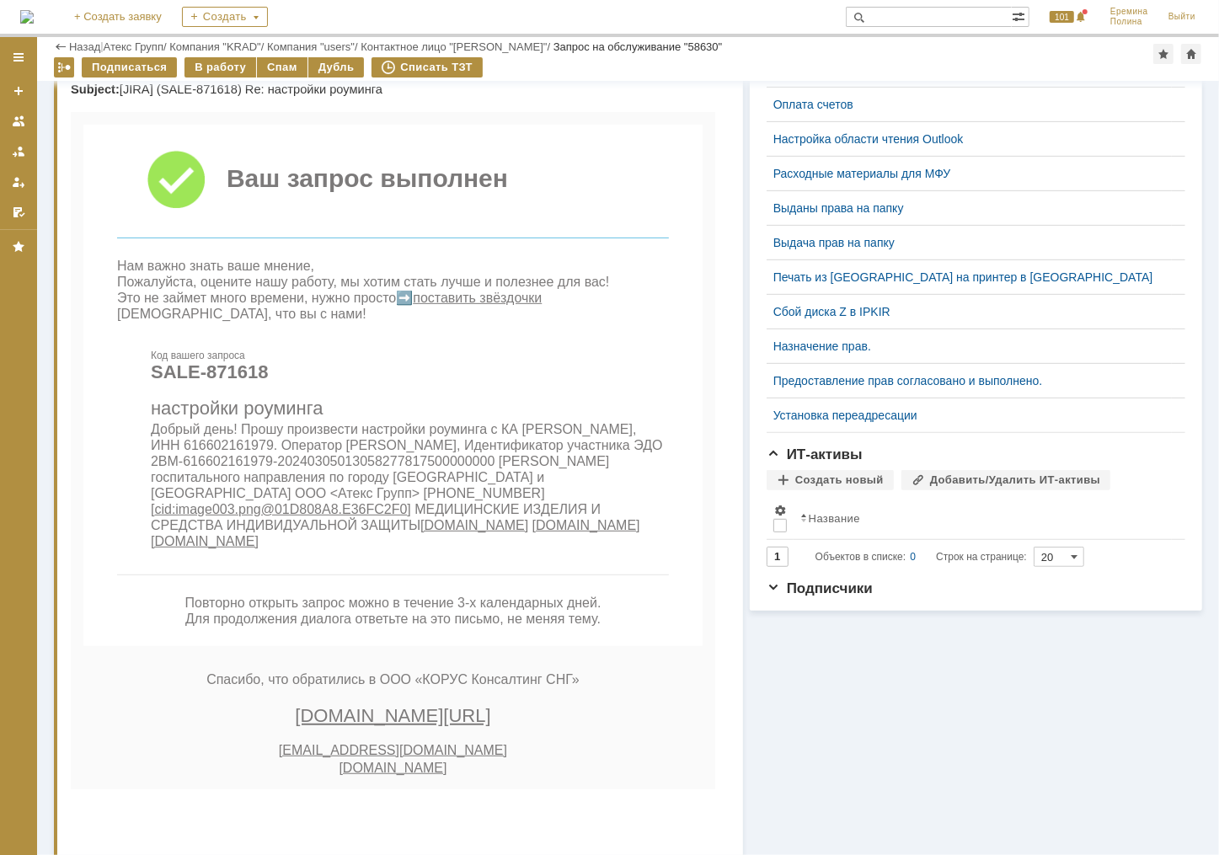
scroll to position [676, 0]
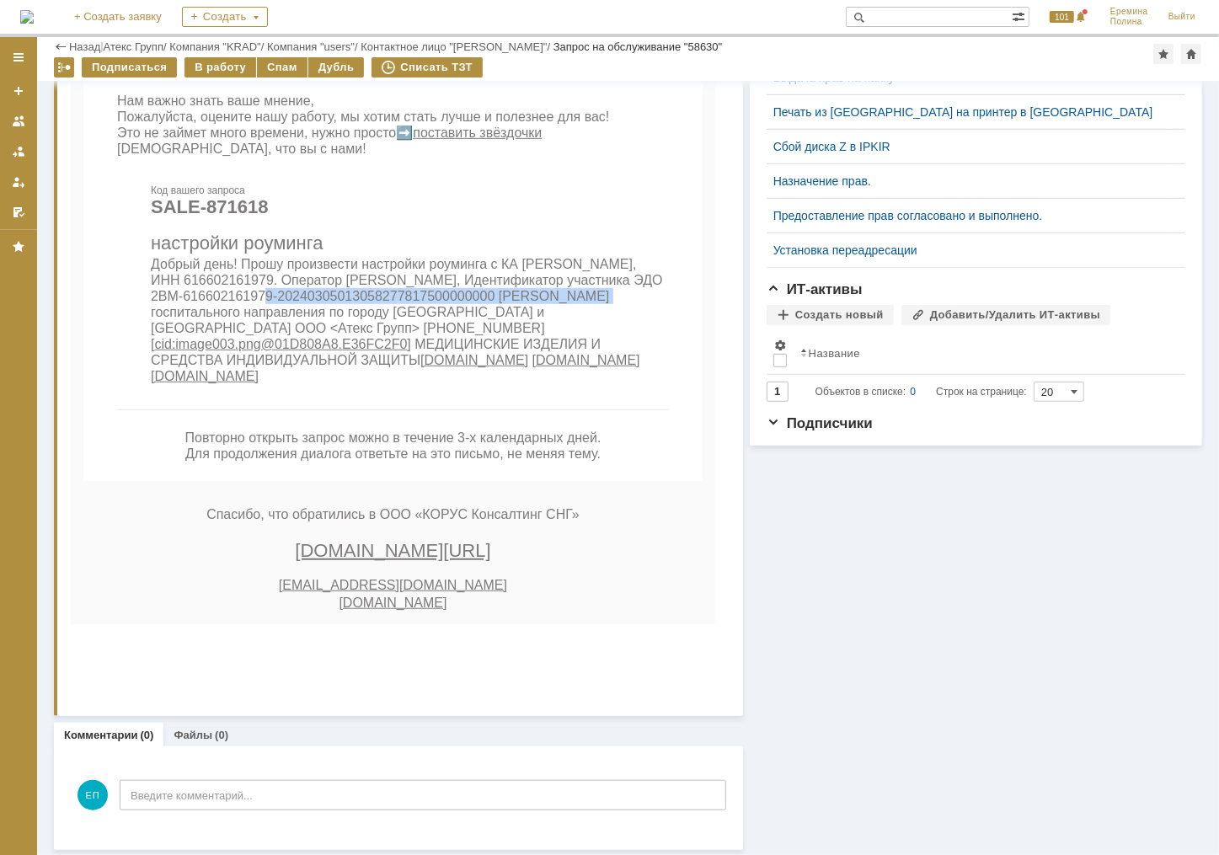
drag, startPoint x: 251, startPoint y: 351, endPoint x: 590, endPoint y: 354, distance: 338.6
click at [590, 354] on span "Добрый день! Прошу произвести настройки роуминга с КА Кравченко Ольга Владимиро…" at bounding box center [406, 321] width 512 height 126
click at [185, 67] on div "В работу" at bounding box center [220, 67] width 72 height 20
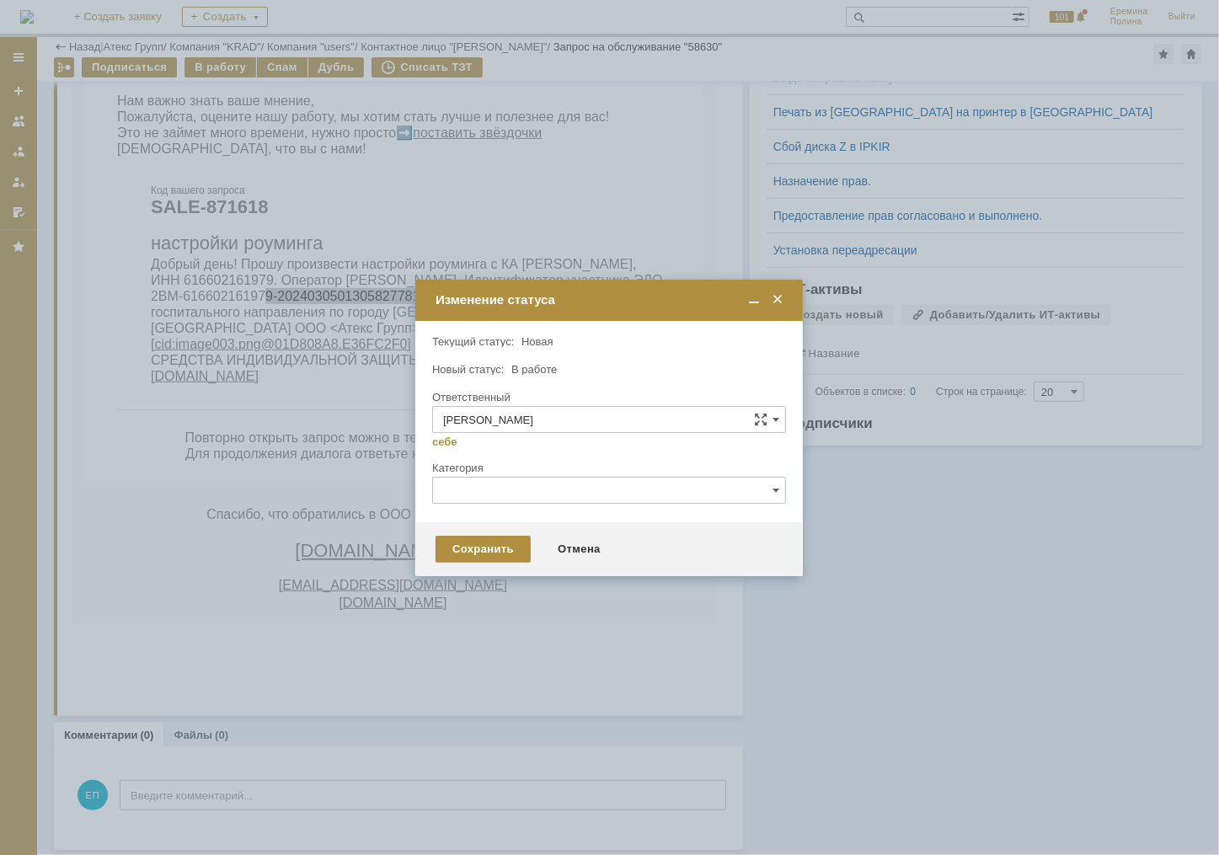
click at [455, 533] on div "Сохранить Отмена" at bounding box center [608, 549] width 387 height 54
click at [478, 557] on div "Сохранить" at bounding box center [482, 549] width 95 height 27
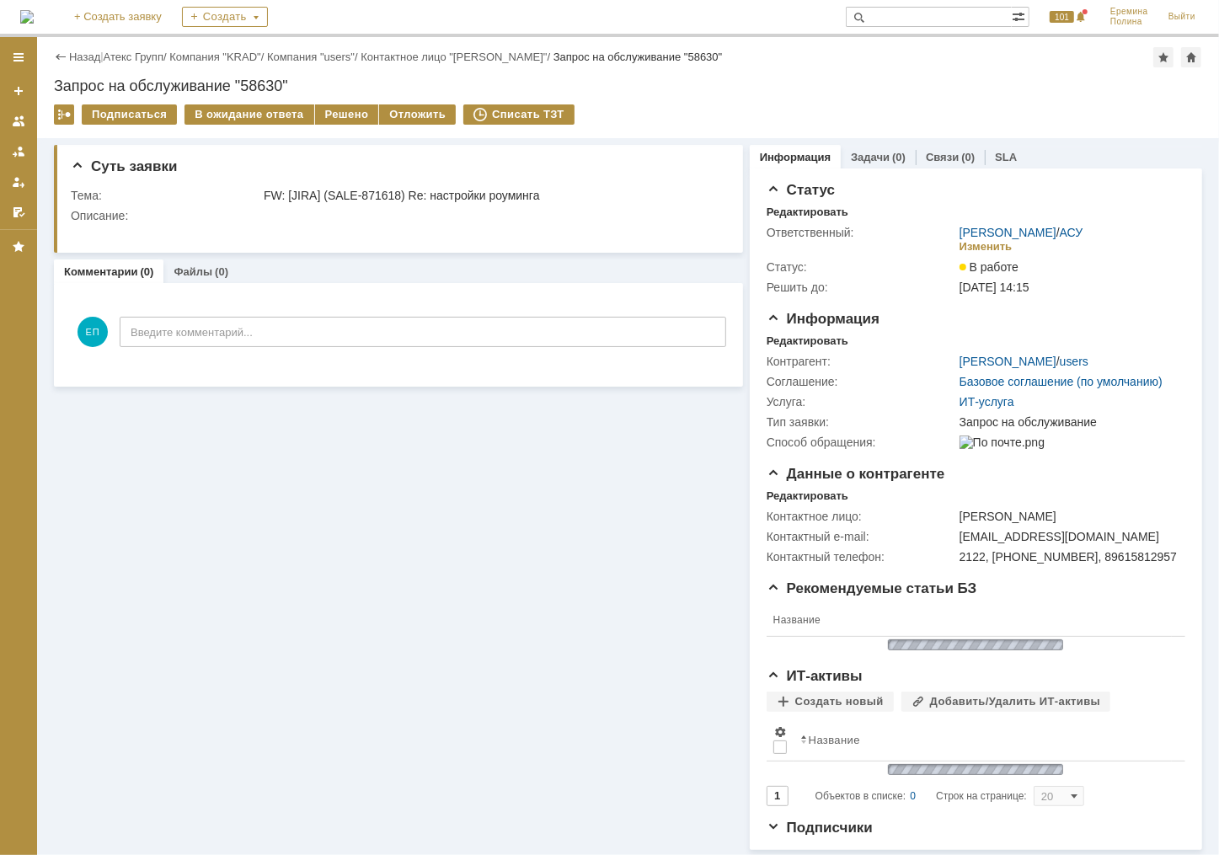
scroll to position [0, 0]
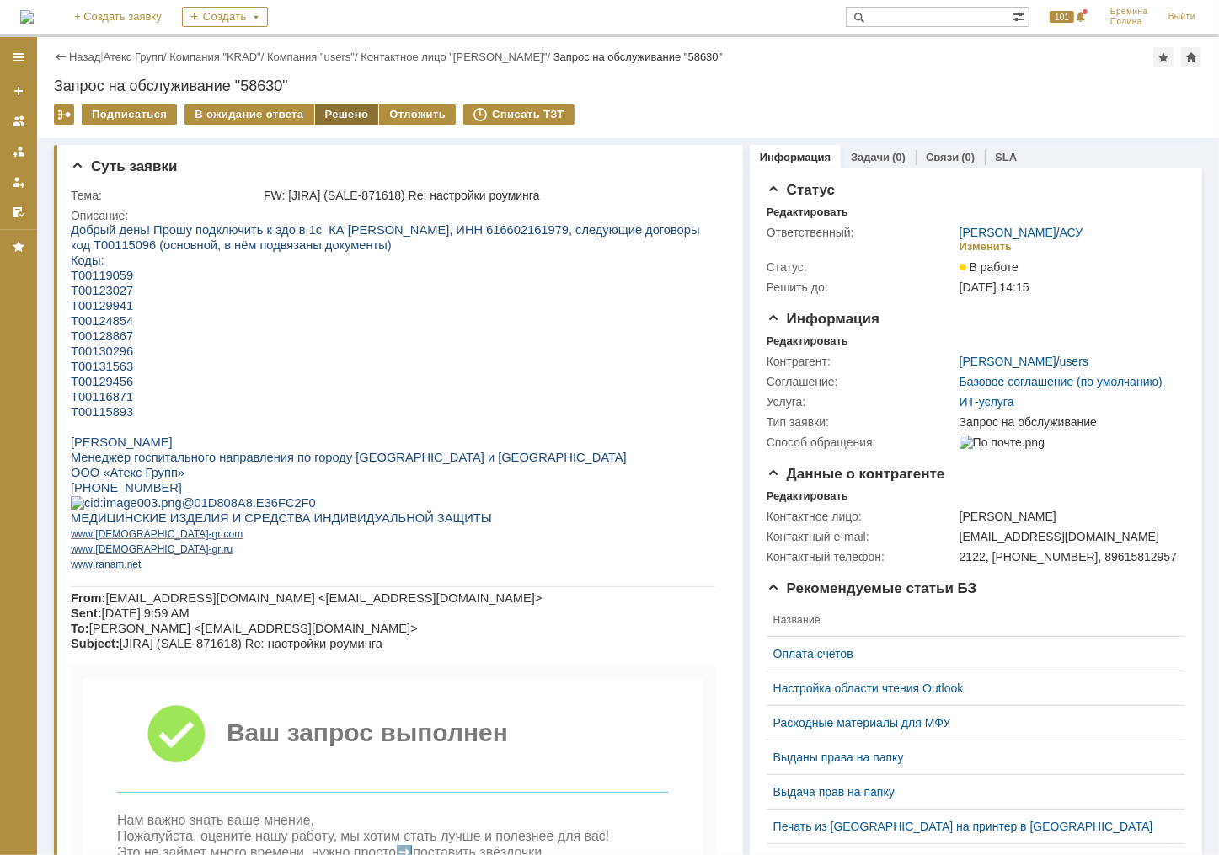
click at [332, 119] on div "Решено" at bounding box center [347, 114] width 64 height 20
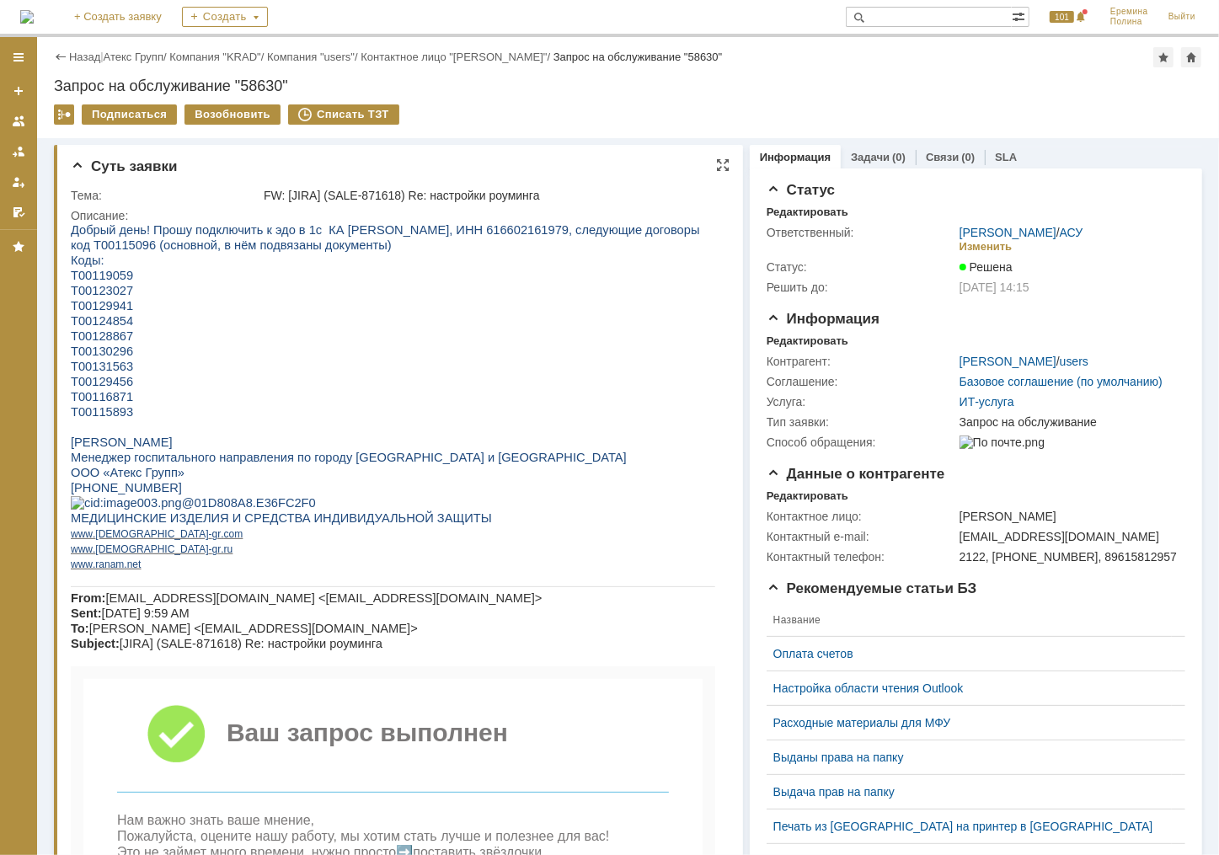
click at [120, 274] on span "Т00119059" at bounding box center [101, 274] width 62 height 13
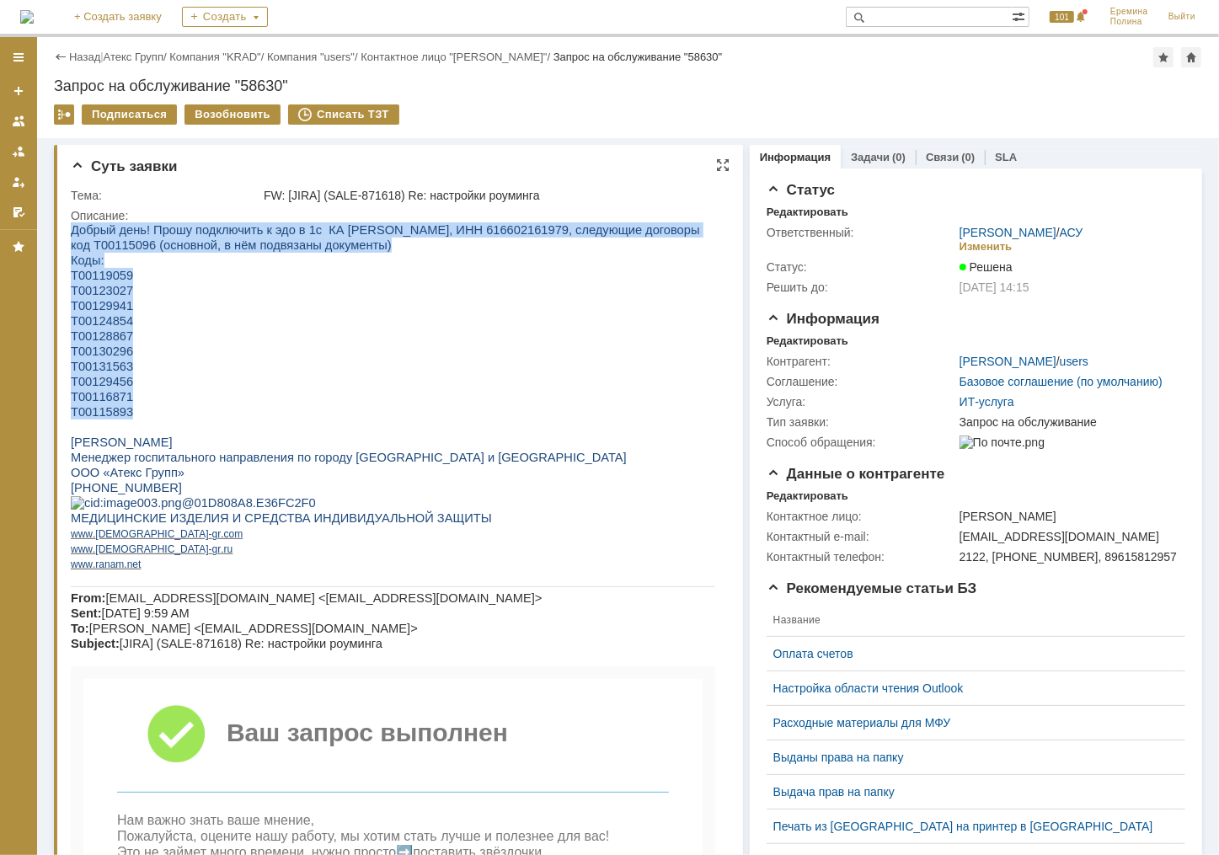
drag, startPoint x: 152, startPoint y: 425, endPoint x: 41, endPoint y: 256, distance: 201.4
click at [70, 256] on html "Добрый день! Прошу подключить к эдо в 1с КА Кравченко Ольга Владимировна ИП, ИН…" at bounding box center [392, 790] width 644 height 1136
drag, startPoint x: 41, startPoint y: 256, endPoint x: 206, endPoint y: 392, distance: 213.7
click at [212, 388] on p "Т00129456" at bounding box center [392, 380] width 644 height 15
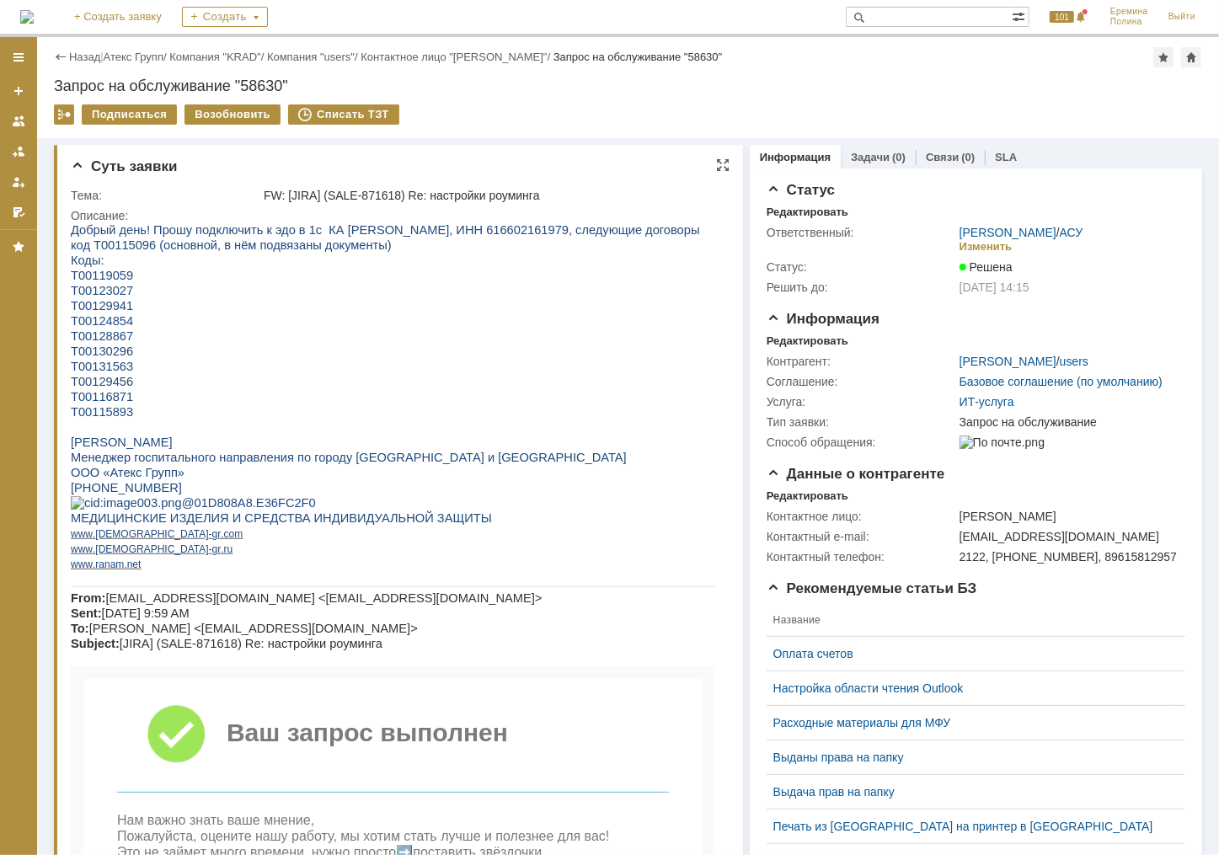
drag, startPoint x: 168, startPoint y: 406, endPoint x: 163, endPoint y: 428, distance: 22.5
click at [165, 403] on p "Т00116871" at bounding box center [392, 395] width 644 height 15
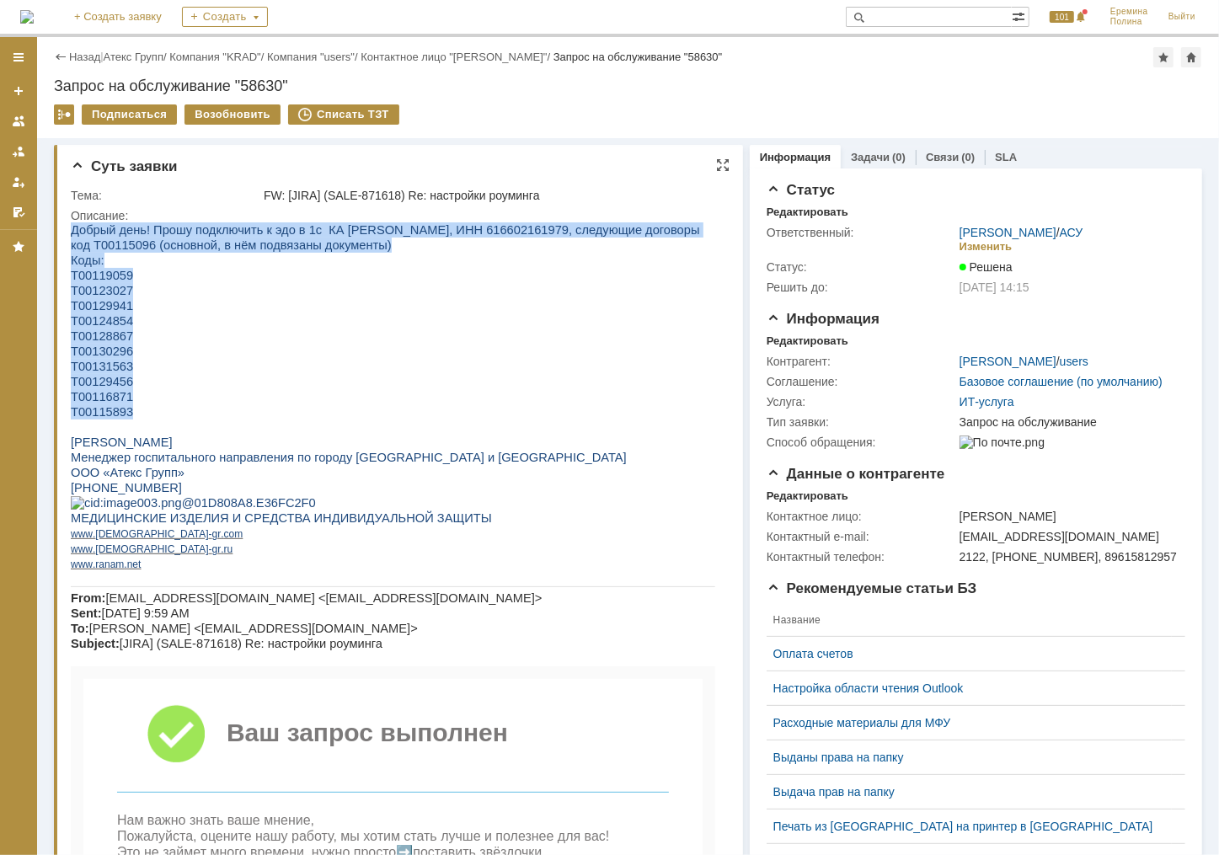
drag, startPoint x: 163, startPoint y: 428, endPoint x: 32, endPoint y: 256, distance: 215.8
click at [70, 256] on html "Добрый день! Прошу подключить к эдо в 1с КА Кравченко Ольга Владимировна ИП, ИН…" at bounding box center [392, 790] width 644 height 1136
click at [186, 388] on p "Т00129456" at bounding box center [392, 380] width 644 height 15
drag, startPoint x: 144, startPoint y: 392, endPoint x: 20, endPoint y: 206, distance: 222.9
click at [70, 222] on html "Добрый день! Прошу подключить к эдо в 1с КА Кравченко Ольга Владимировна ИП, ИН…" at bounding box center [392, 790] width 644 height 1136
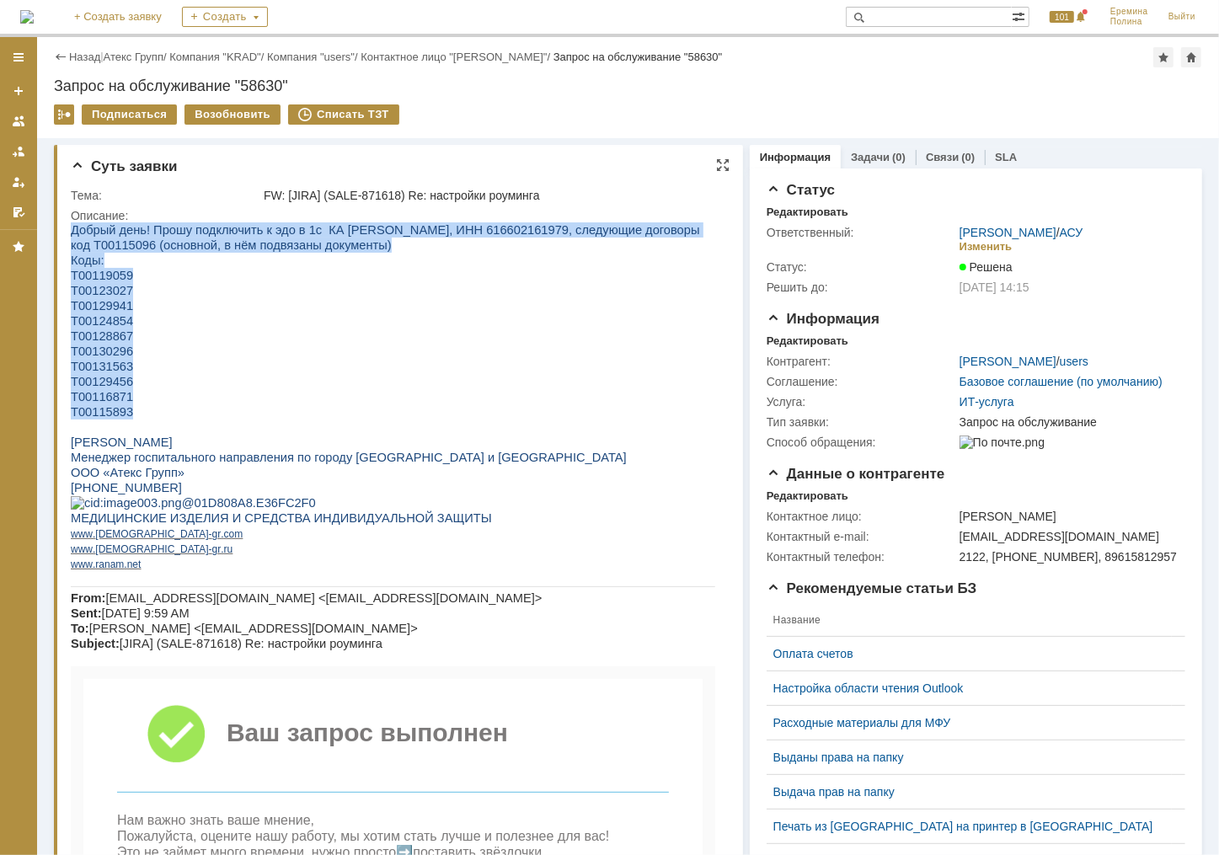
click at [138, 419] on p "Т00115893" at bounding box center [392, 410] width 644 height 15
drag, startPoint x: 145, startPoint y: 427, endPoint x: 3, endPoint y: 155, distance: 307.1
click at [70, 222] on html "Добрый день! Прошу подключить к эдо в 1с КА Кравченко Ольга Владимировна ИП, ИН…" at bounding box center [392, 790] width 644 height 1136
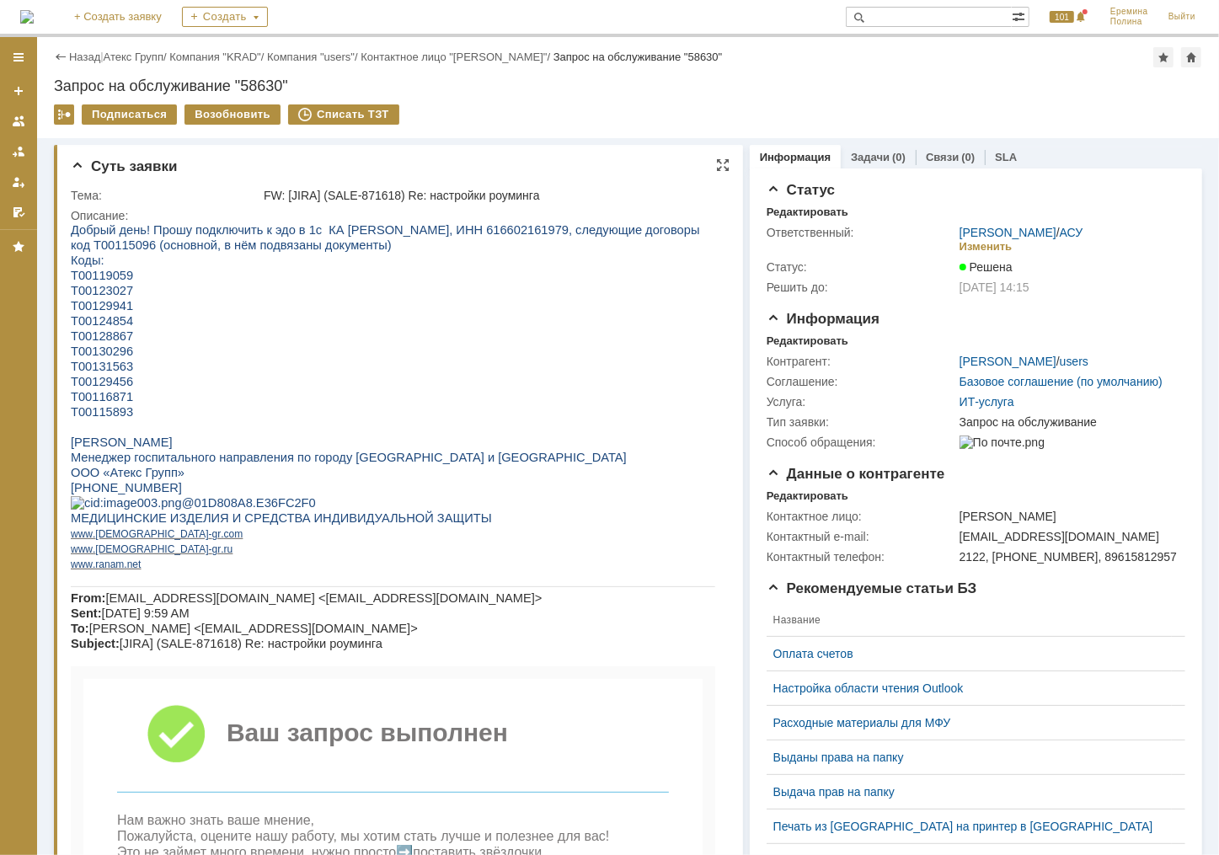
click at [158, 434] on p at bounding box center [392, 426] width 644 height 15
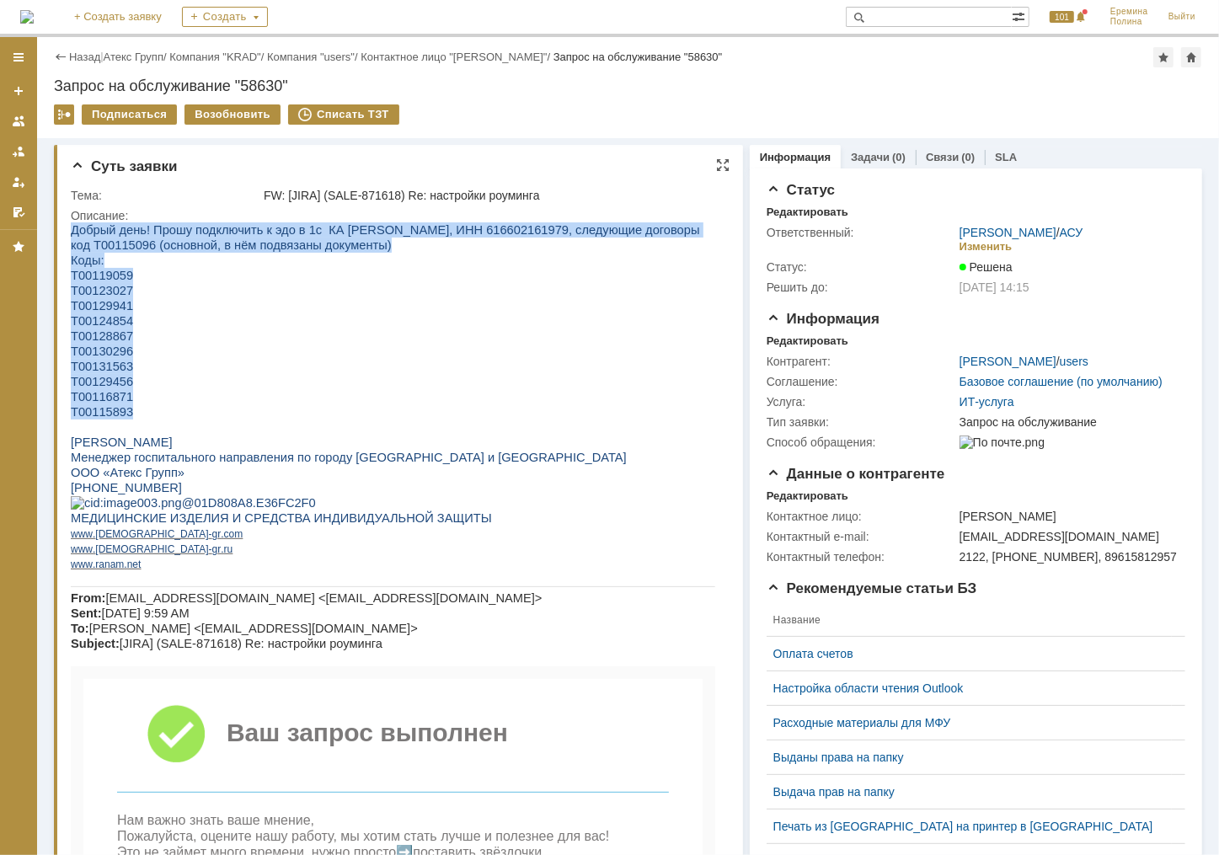
drag, startPoint x: 163, startPoint y: 424, endPoint x: -6, endPoint y: 245, distance: 246.1
click at [70, 245] on html "Добрый день! Прошу подключить к эдо в 1с КА Кравченко Ольга Владимировна ИП, ИН…" at bounding box center [392, 790] width 644 height 1136
click at [156, 247] on span "Добрый день! Прошу подключить к эдо в 1с КА Кравченко Ольга Владимировна ИП, ИН…" at bounding box center [384, 236] width 629 height 29
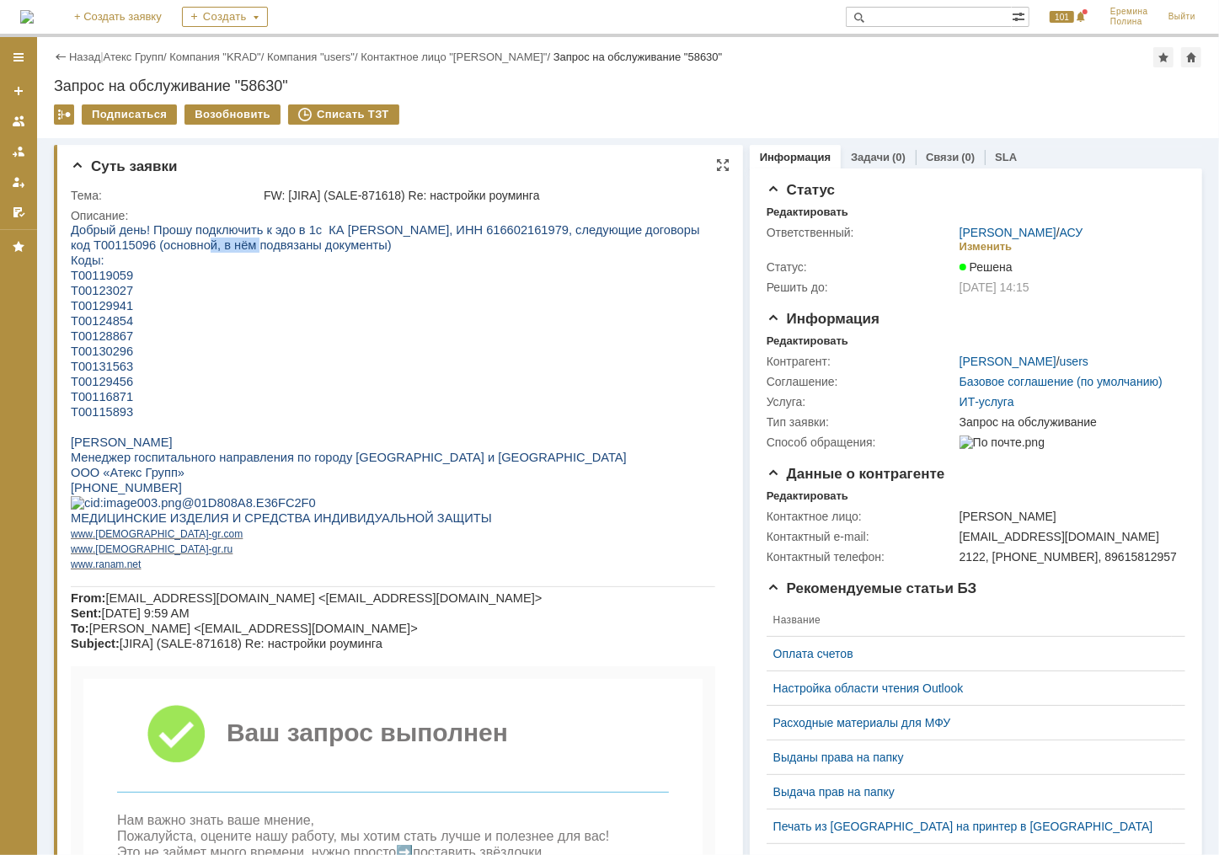
click at [156, 247] on span "Добрый день! Прошу подключить к эдо в 1с КА Кравченко Ольга Владимировна ИП, ИН…" at bounding box center [384, 236] width 629 height 29
click at [136, 61] on link "Атекс Групп" at bounding box center [134, 57] width 60 height 13
